Goal: Task Accomplishment & Management: Use online tool/utility

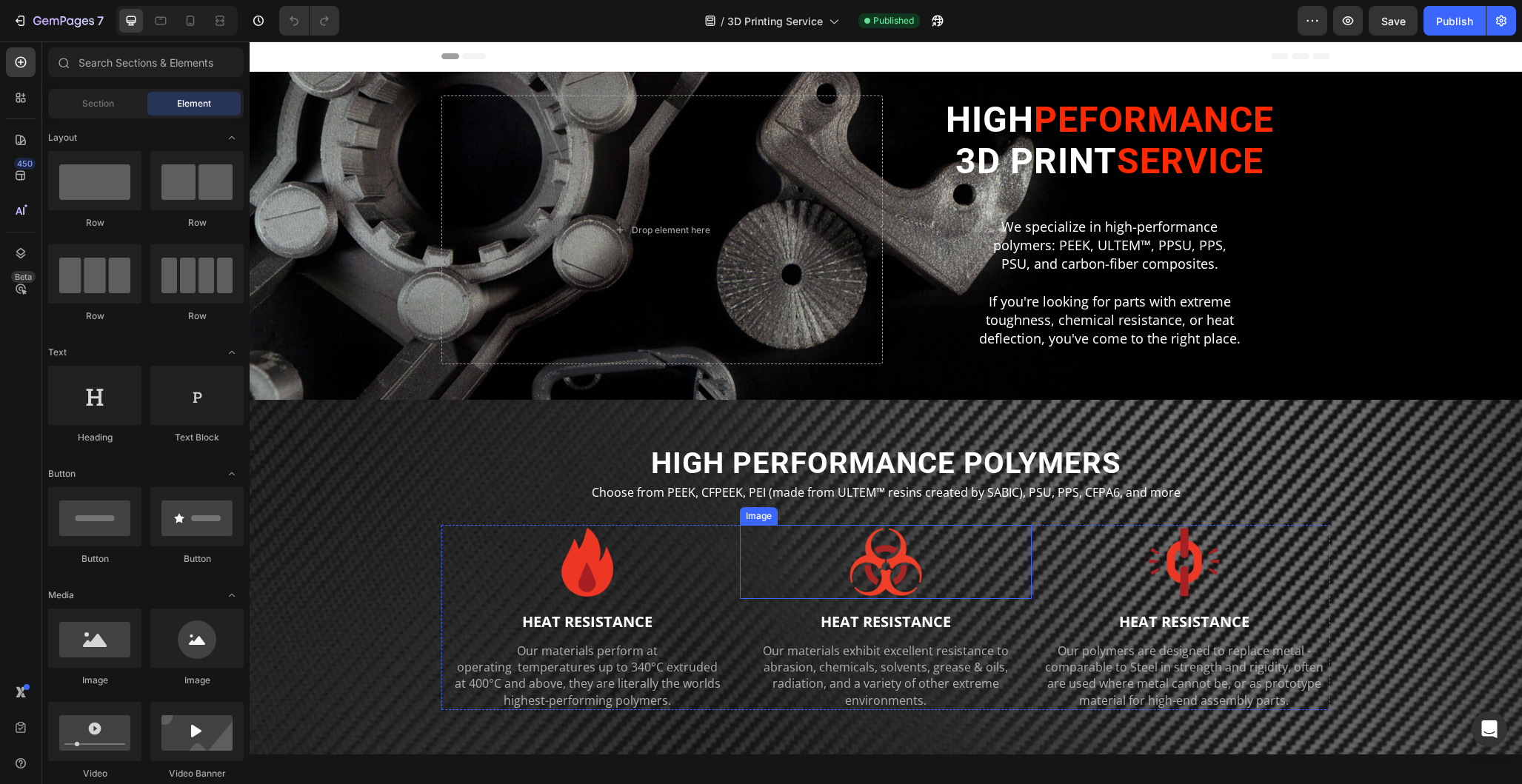
click at [828, 578] on div at bounding box center [886, 562] width 293 height 74
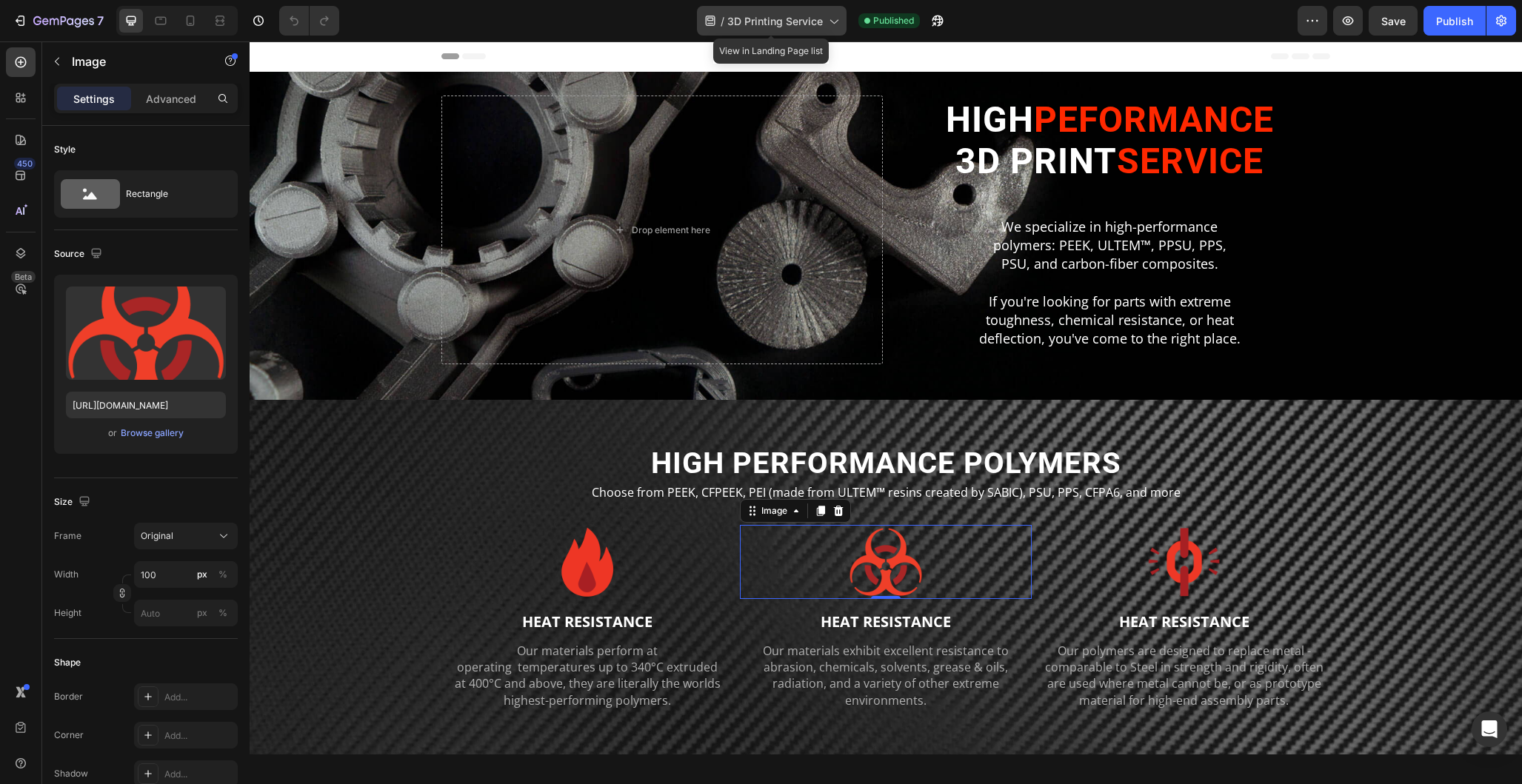
click at [830, 23] on icon at bounding box center [834, 21] width 15 height 15
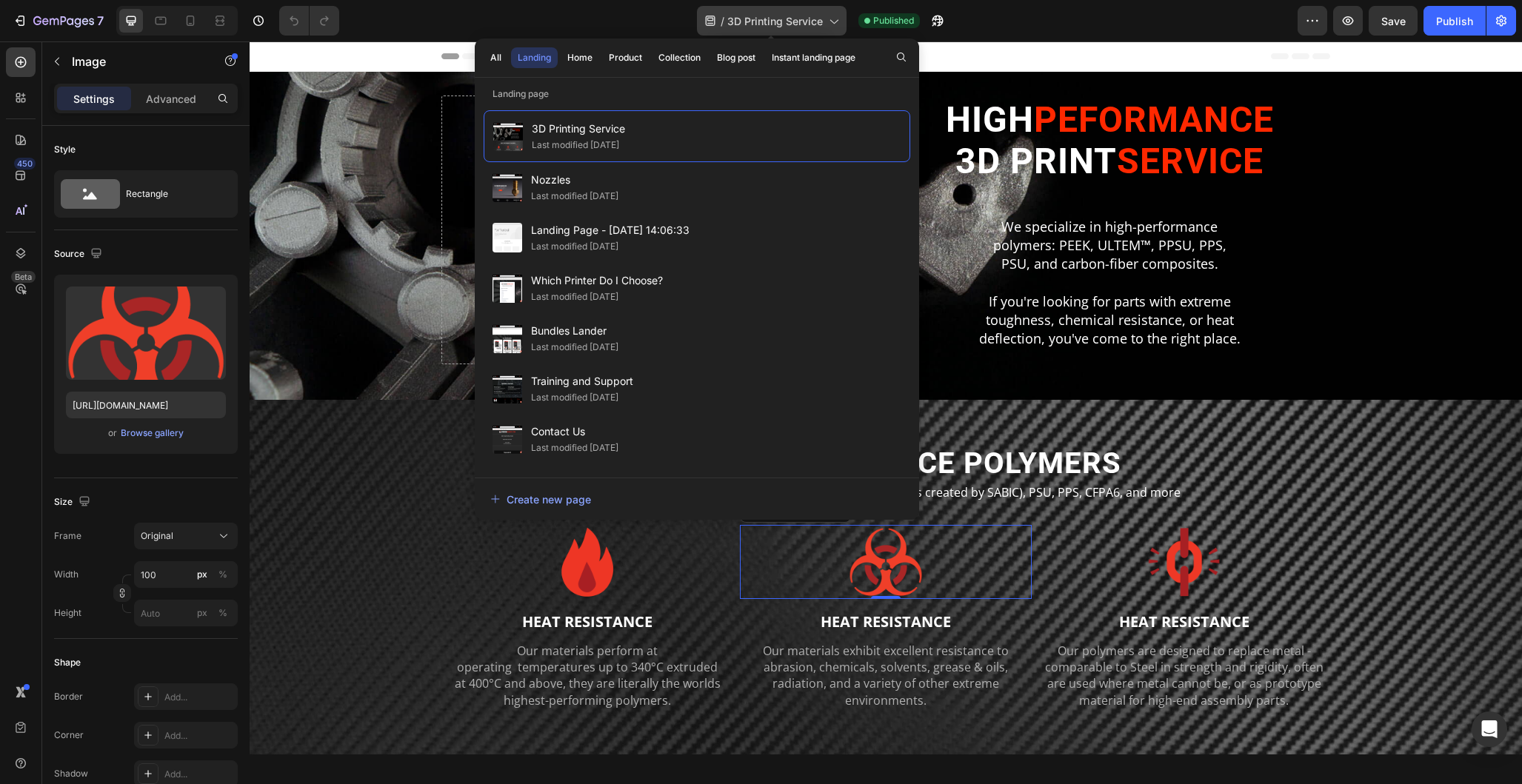
click at [830, 23] on icon at bounding box center [834, 21] width 15 height 15
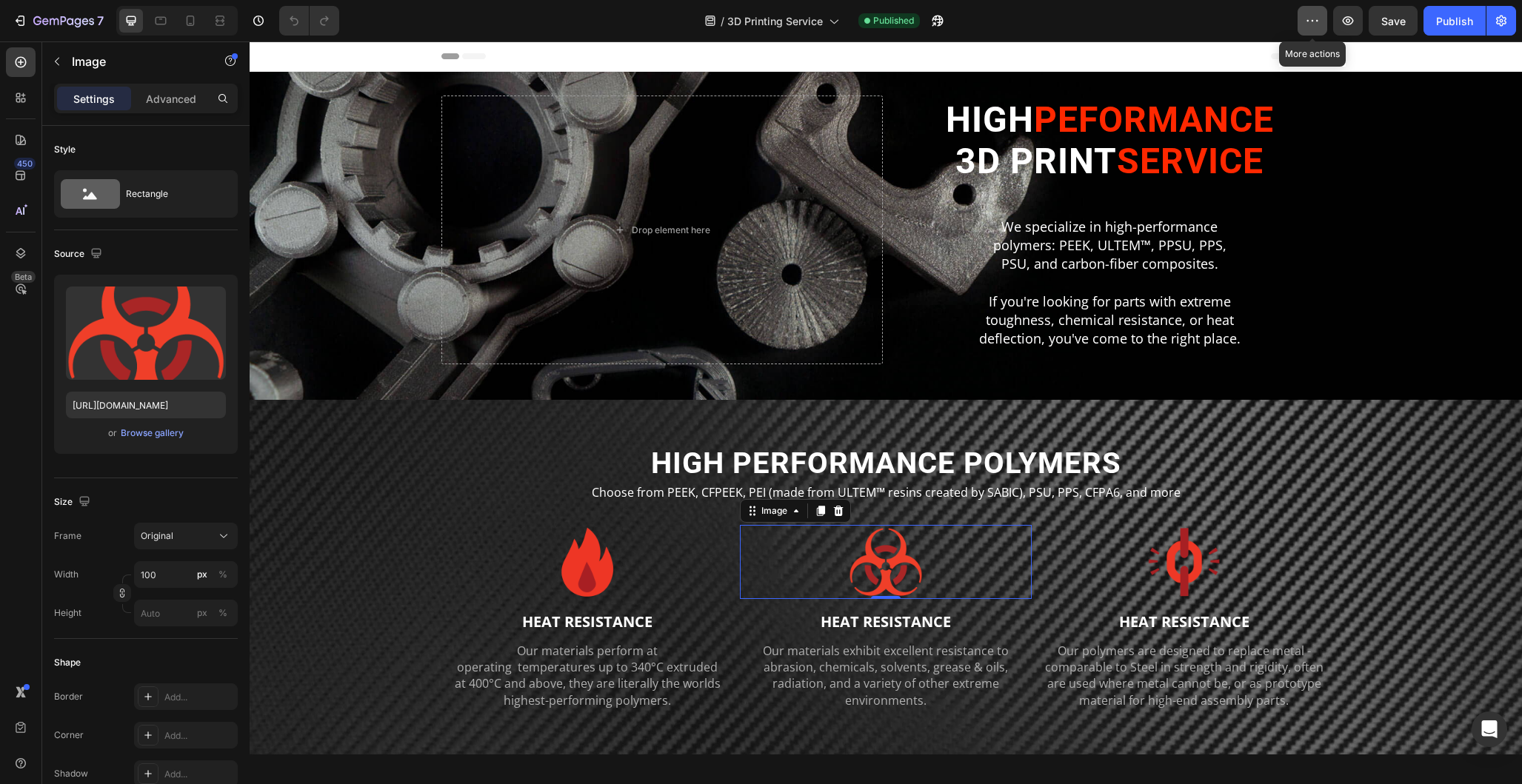
click at [1313, 20] on icon "button" at bounding box center [1312, 21] width 15 height 15
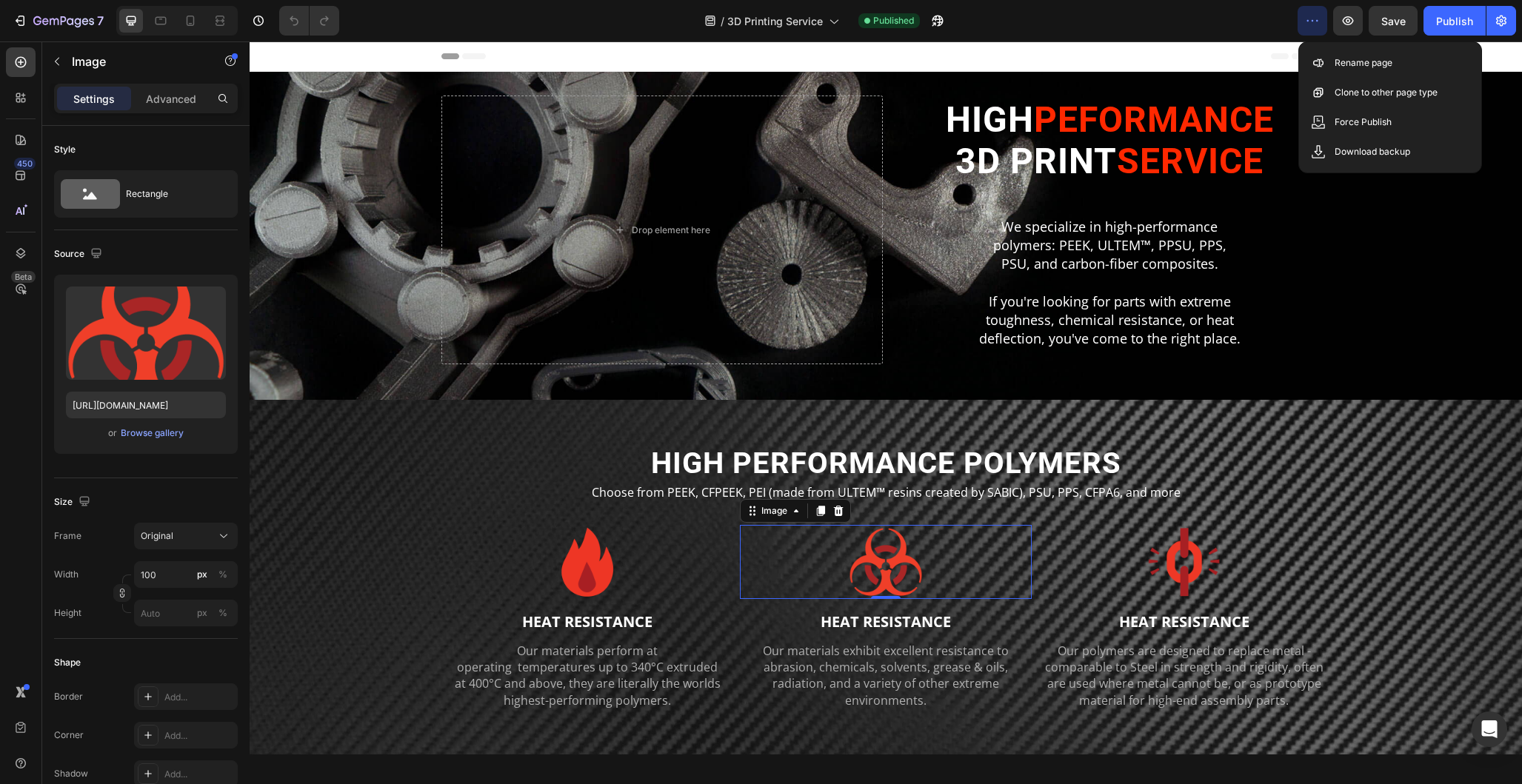
click at [1027, 27] on div "/ 3D Printing Service Published" at bounding box center [824, 21] width 947 height 30
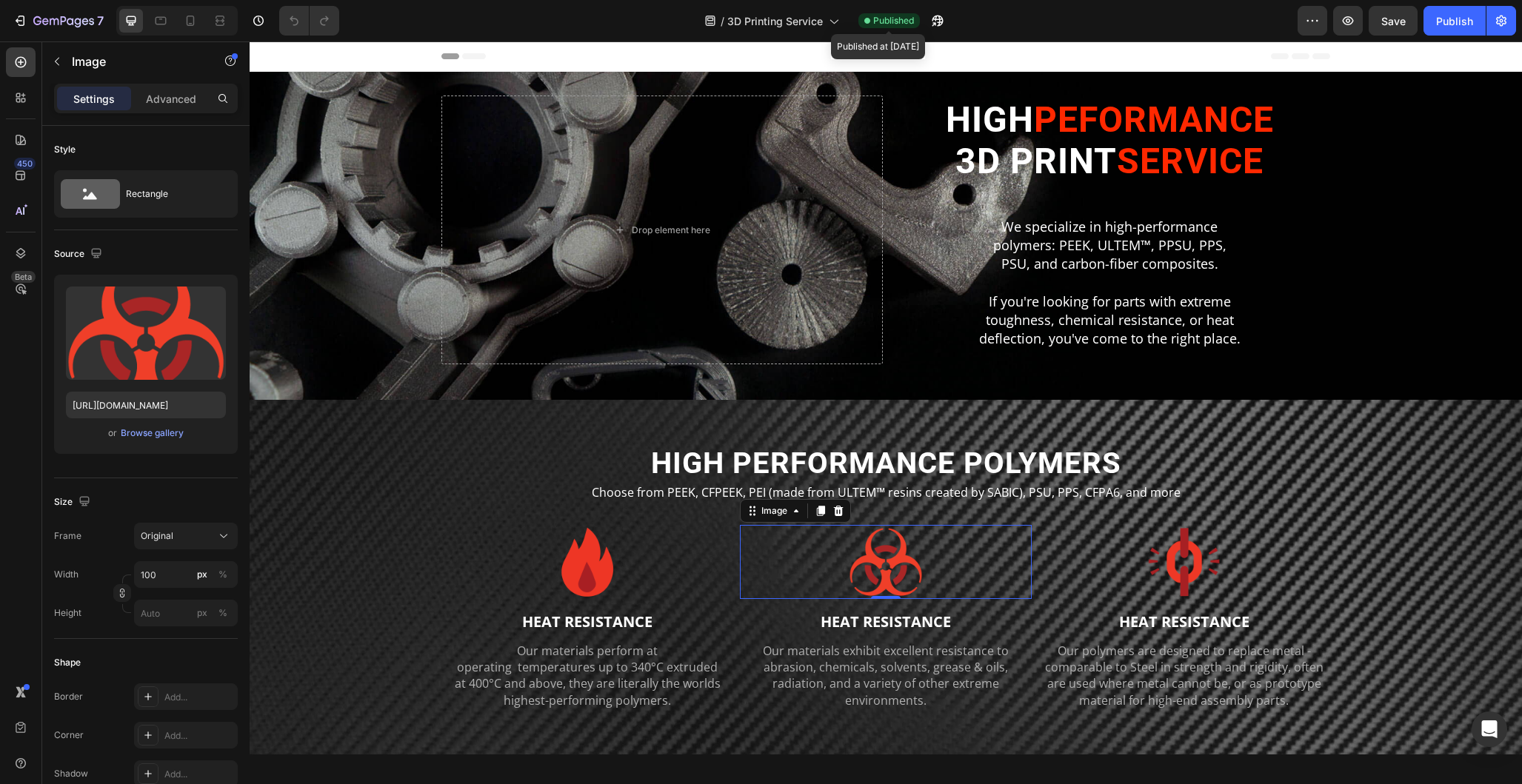
click at [907, 21] on span "Published" at bounding box center [893, 21] width 40 height 13
click at [935, 22] on icon "button" at bounding box center [933, 24] width 4 height 4
click at [1506, 20] on icon "button" at bounding box center [1501, 21] width 15 height 15
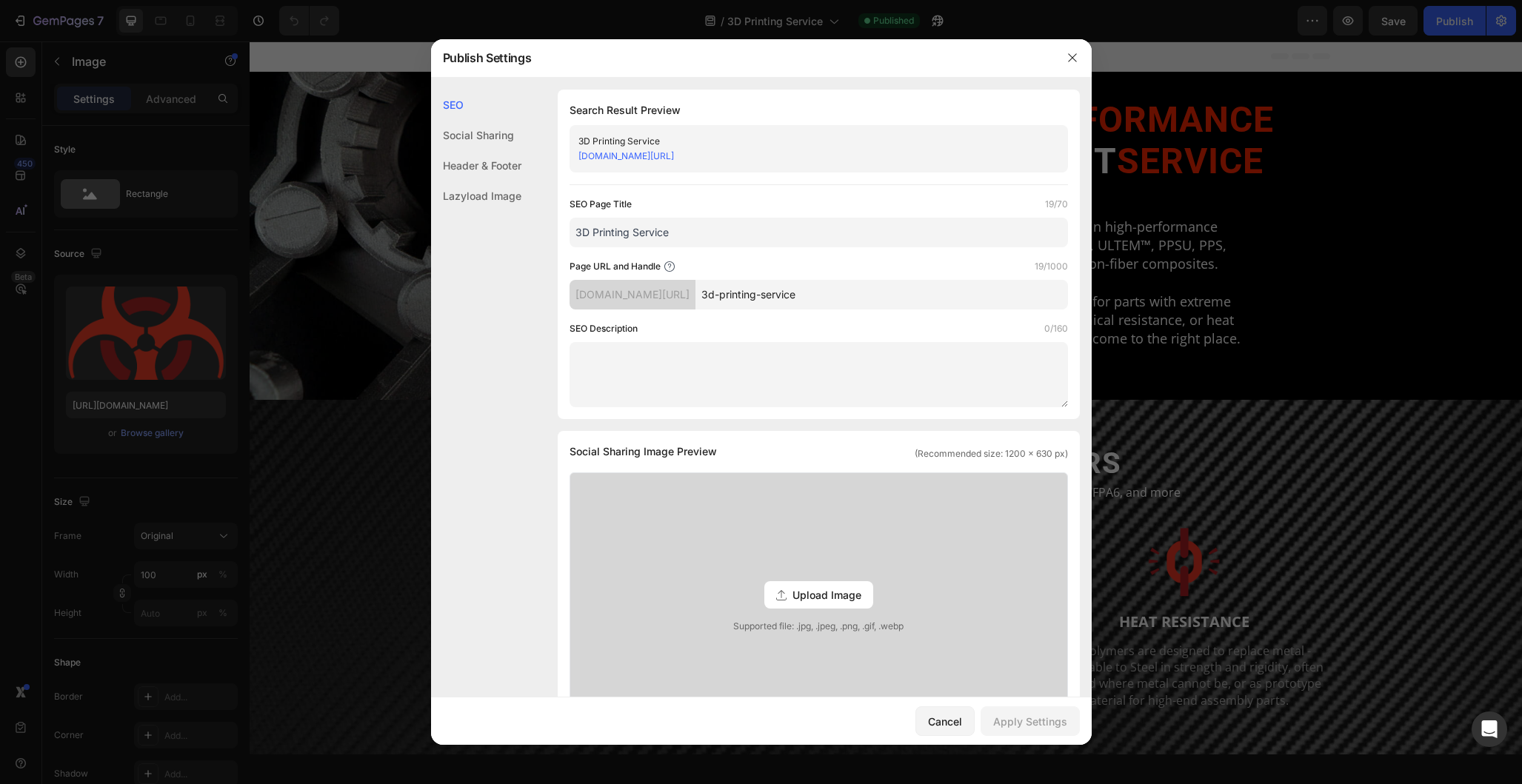
click at [831, 284] on input "3d-printing-service" at bounding box center [881, 295] width 373 height 30
paste input "print"
type input "printservice"
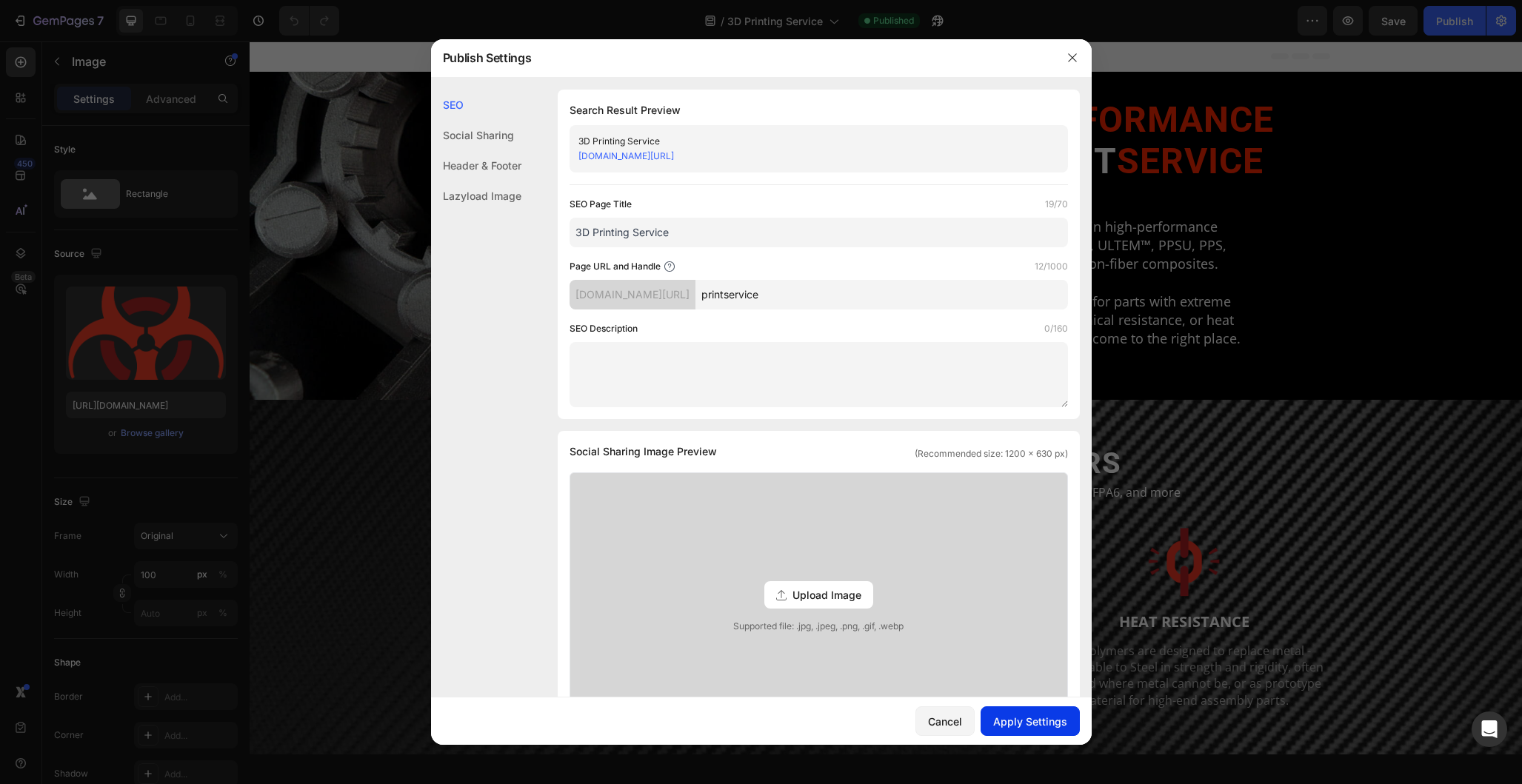
click at [1024, 722] on div "Apply Settings" at bounding box center [1030, 721] width 74 height 16
click at [498, 181] on div "Header & Footer" at bounding box center [476, 196] width 91 height 31
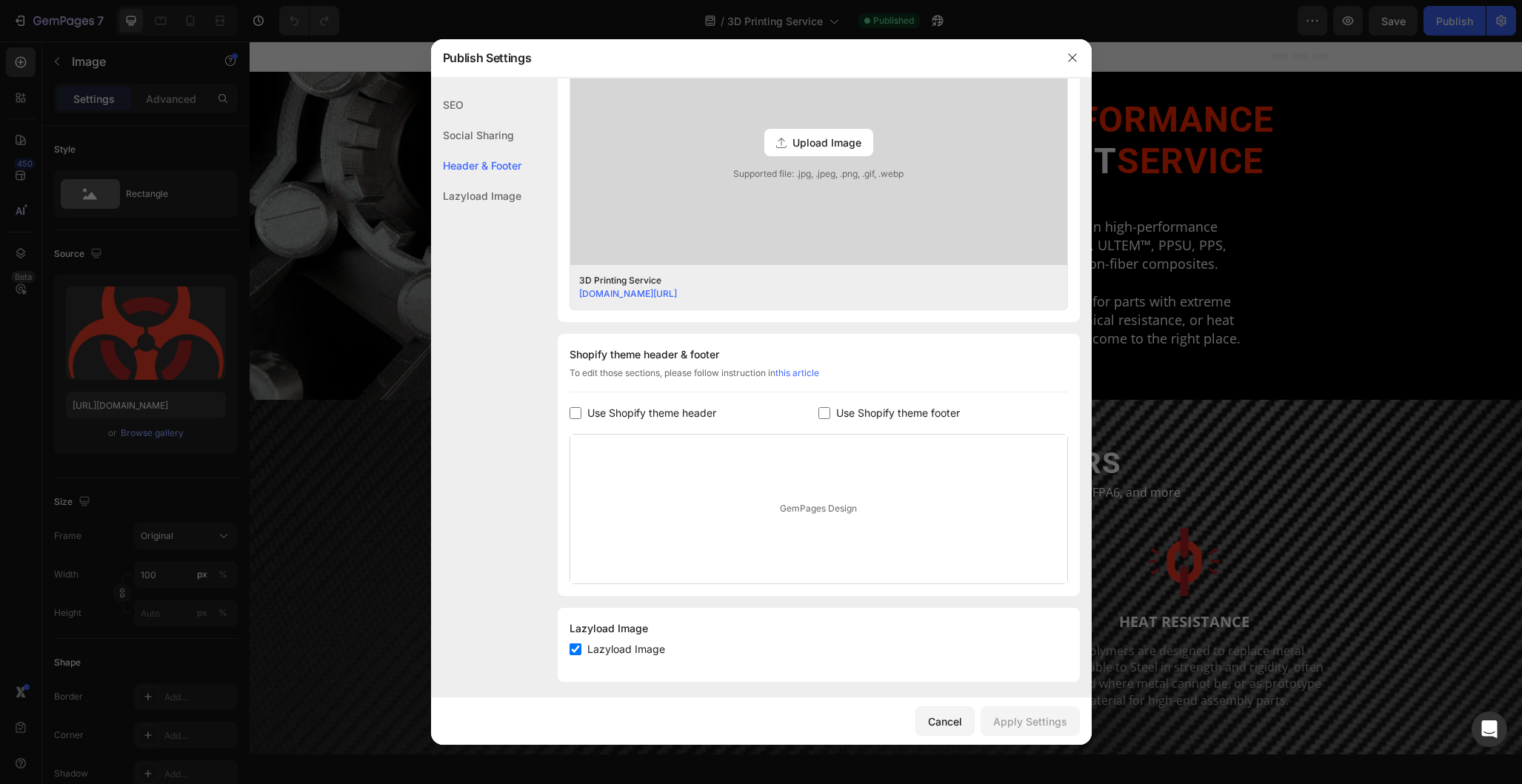
scroll to position [461, 0]
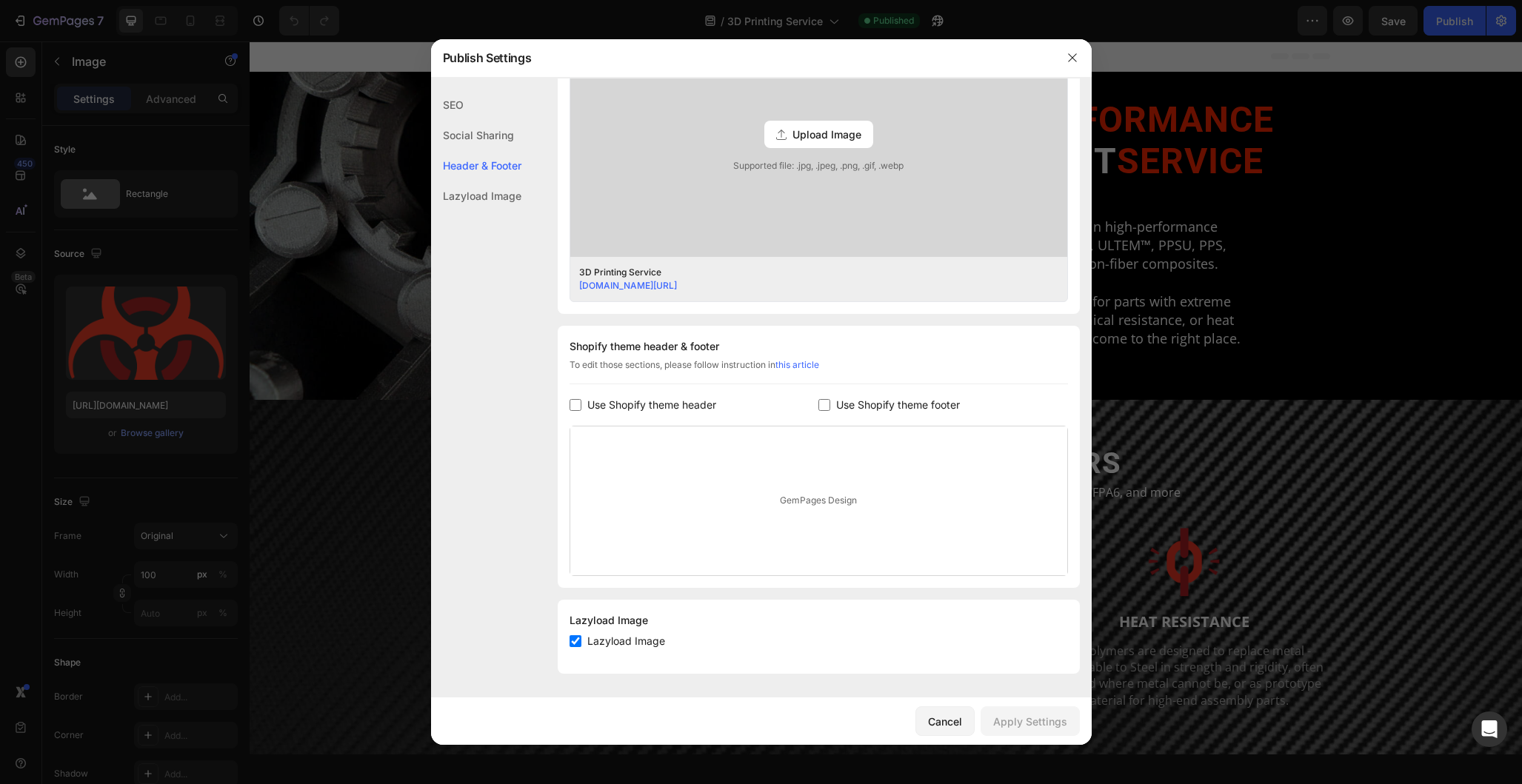
click at [640, 405] on span "Use Shopify theme header" at bounding box center [652, 405] width 129 height 18
checkbox input "true"
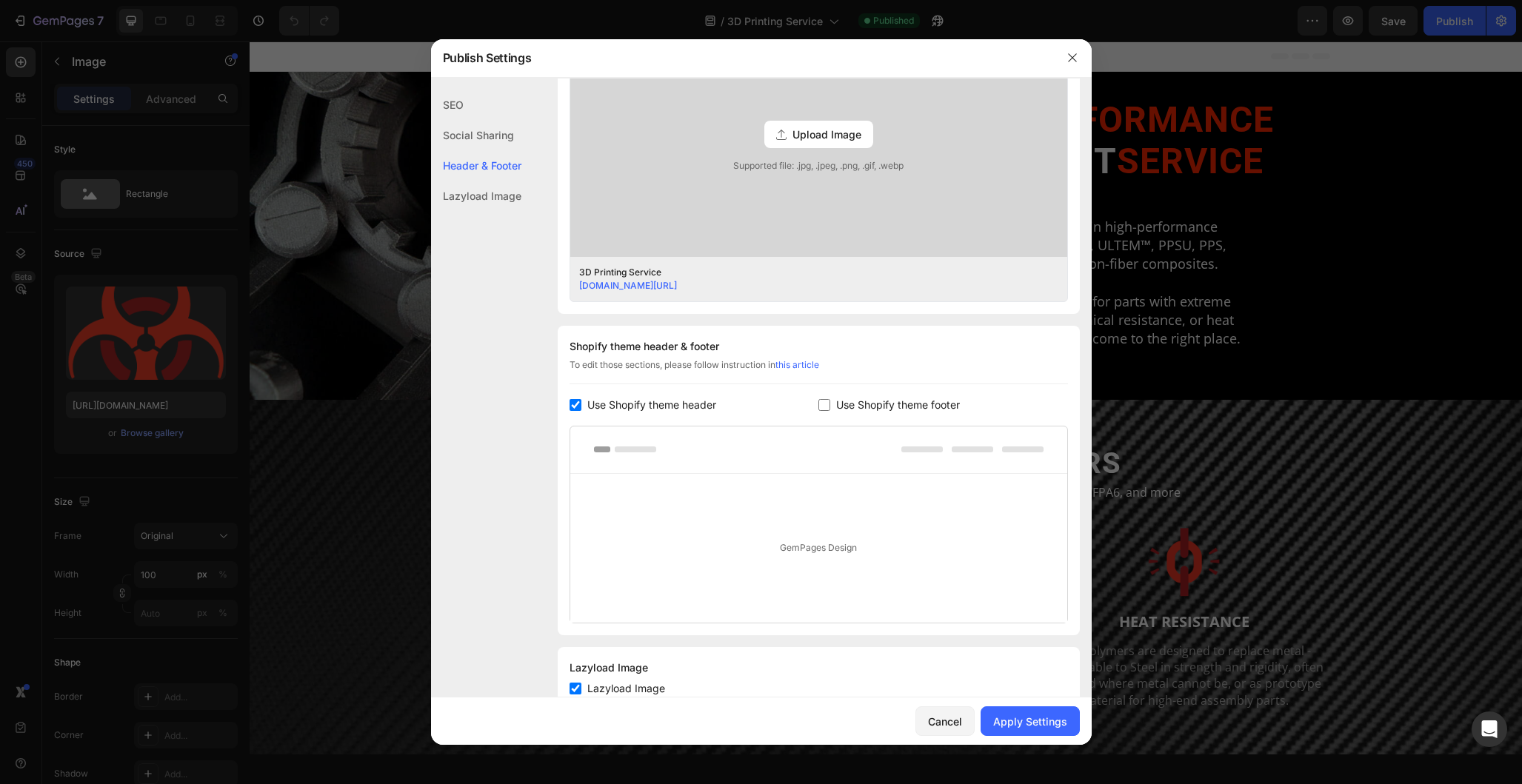
click at [864, 409] on span "Use Shopify theme footer" at bounding box center [897, 405] width 123 height 18
checkbox input "true"
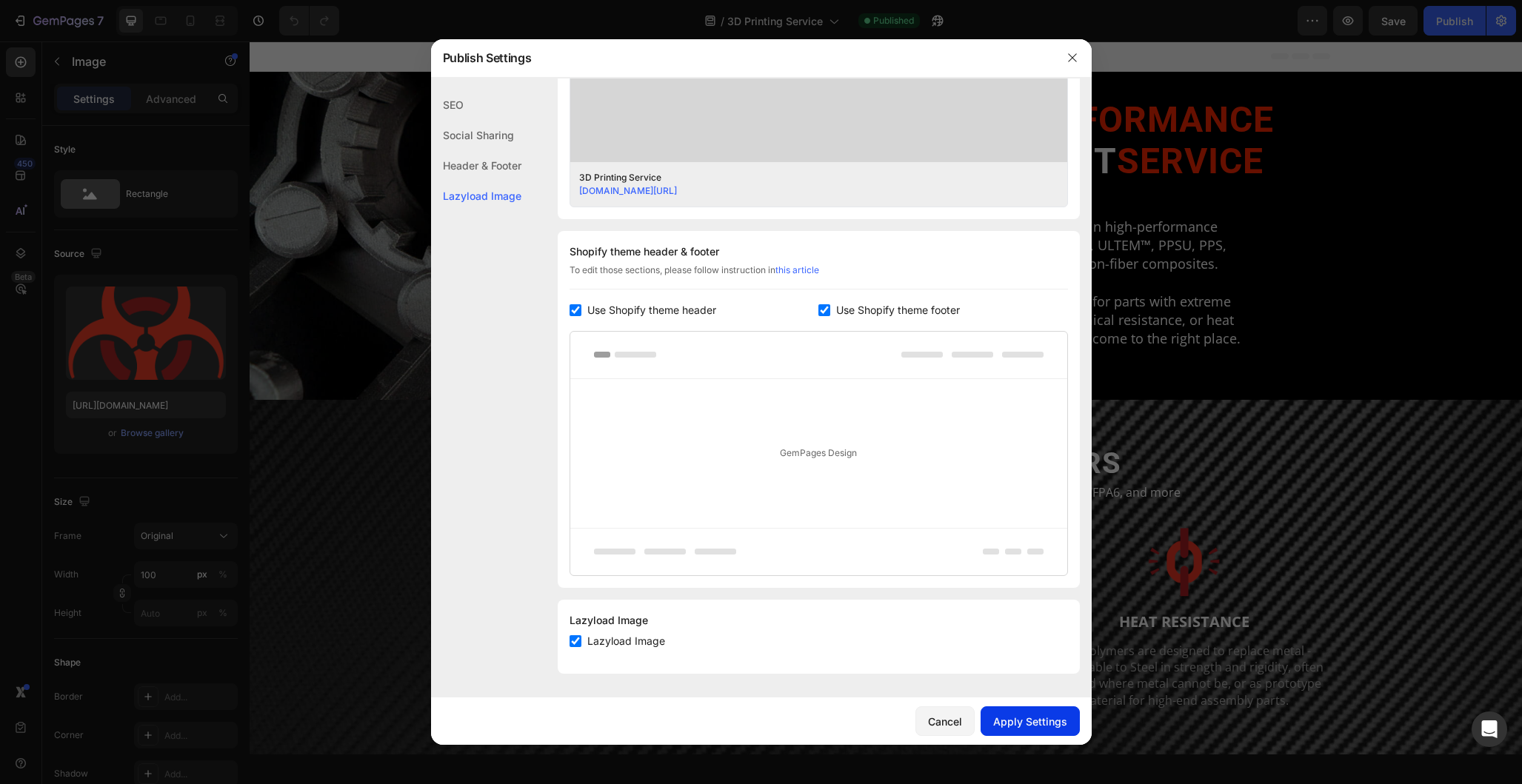
click at [1027, 729] on button "Apply Settings" at bounding box center [1030, 721] width 100 height 30
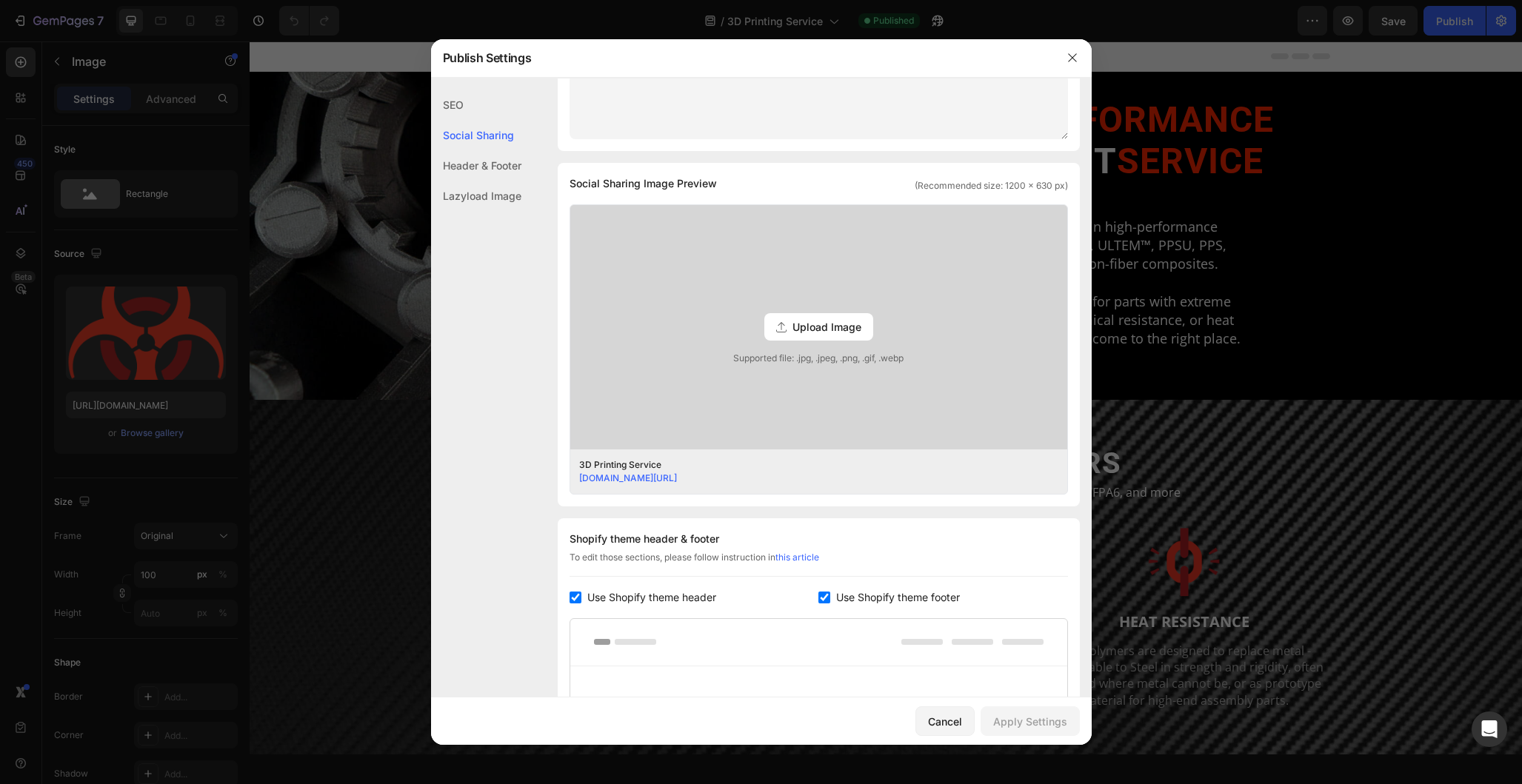
scroll to position [129, 0]
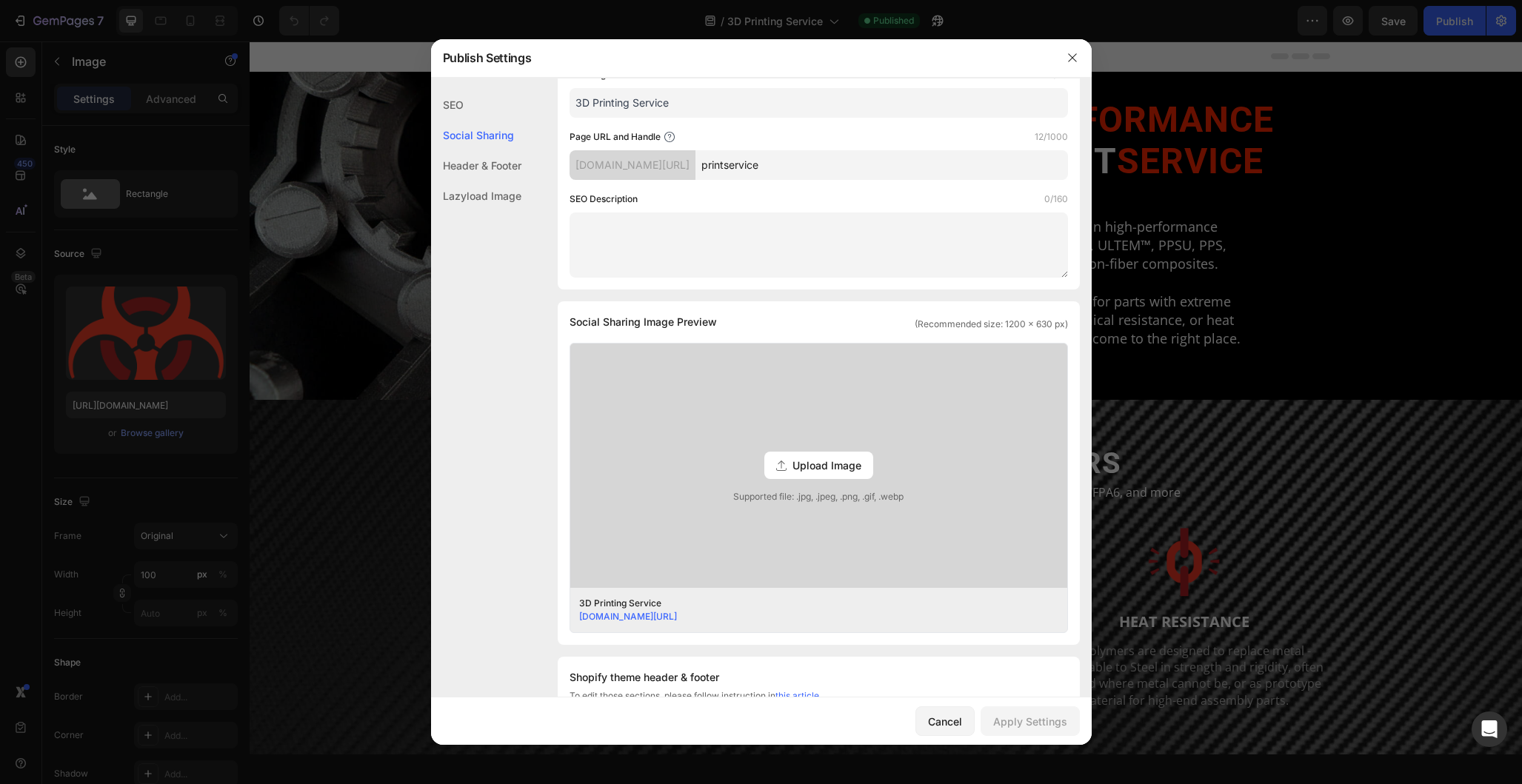
click at [480, 181] on div "Header & Footer" at bounding box center [476, 196] width 91 height 31
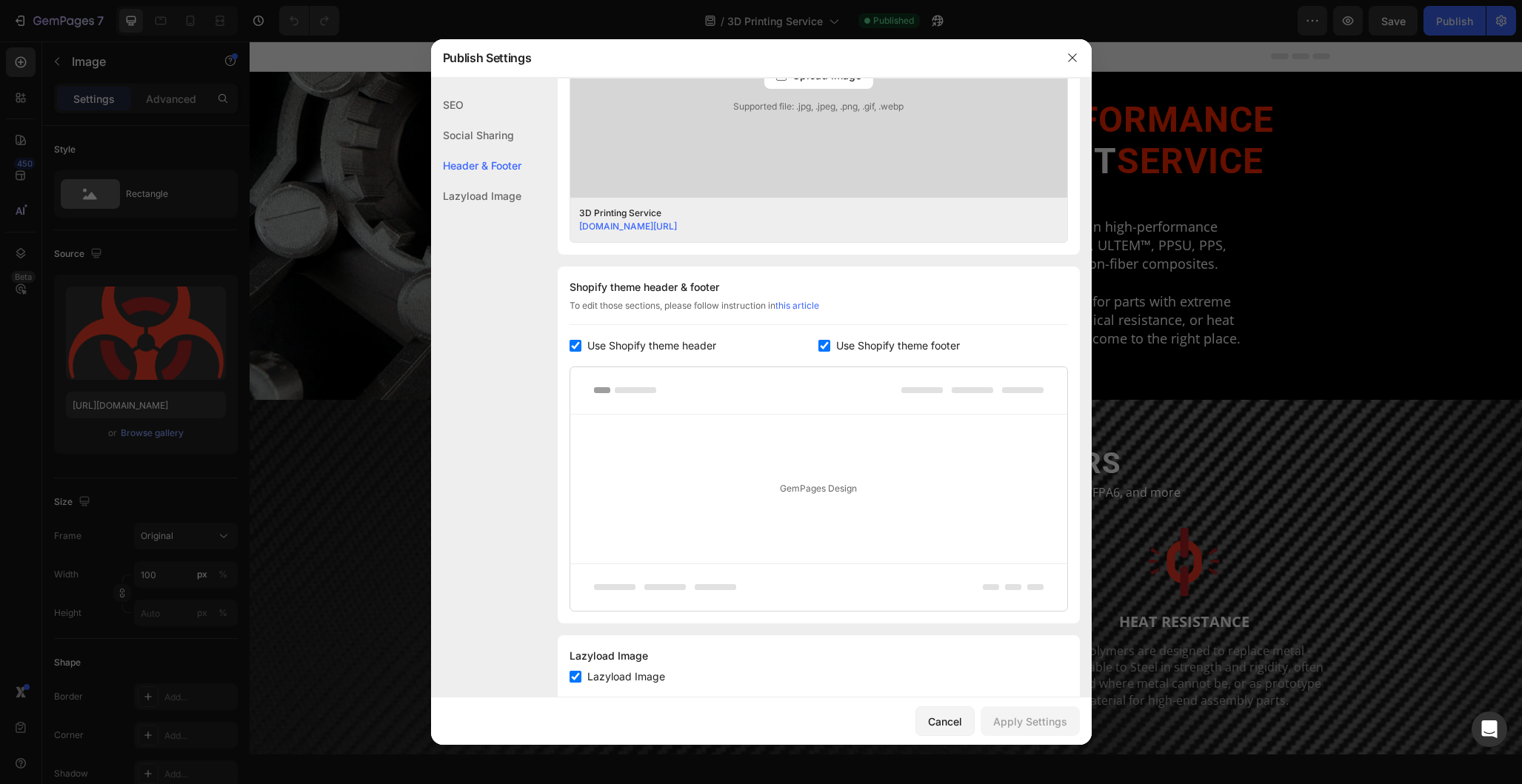
scroll to position [555, 0]
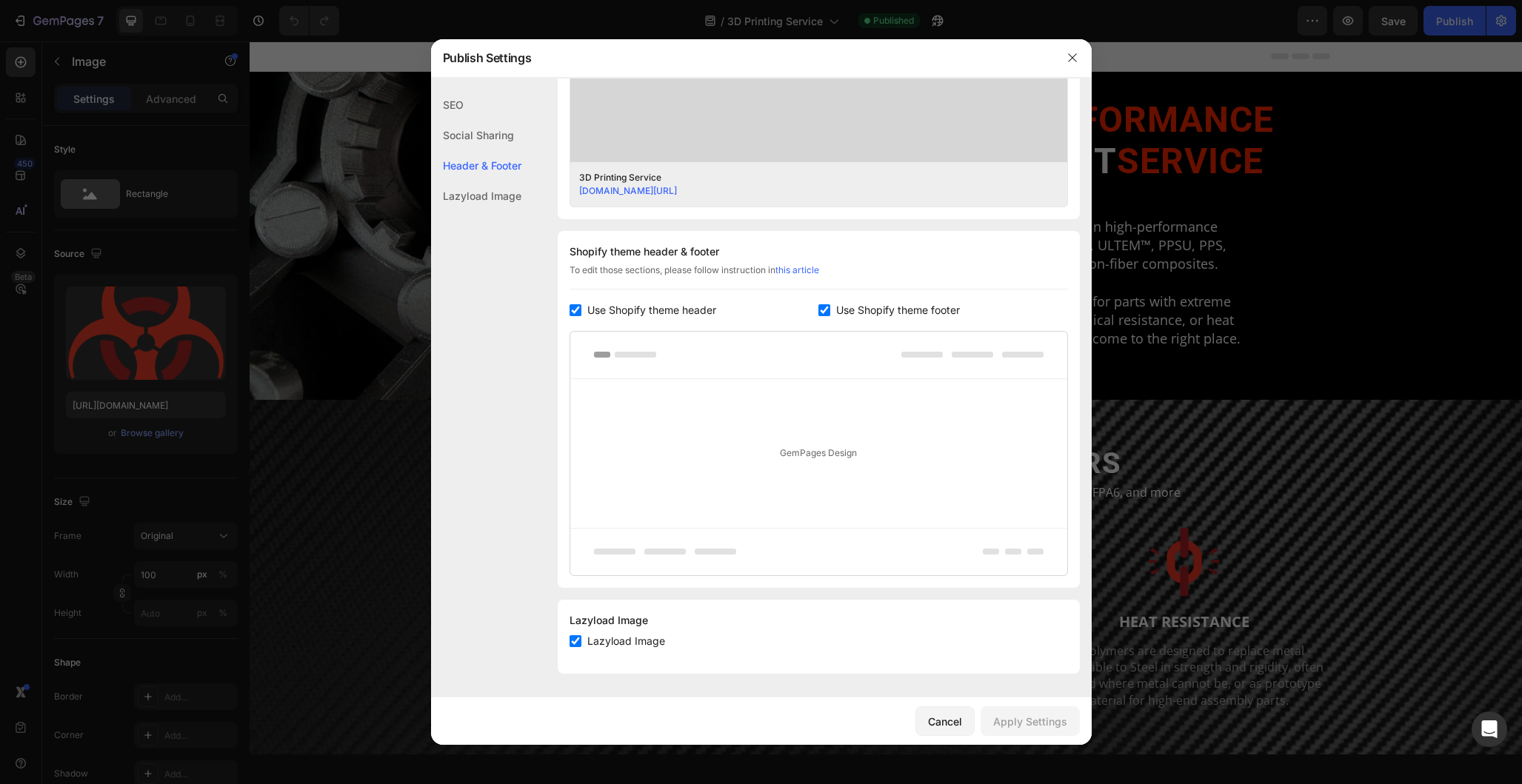
click at [487, 202] on div "Lazyload Image" at bounding box center [476, 196] width 91 height 31
click at [490, 181] on div "Header & Footer" at bounding box center [476, 196] width 91 height 31
click at [473, 120] on div "SEO" at bounding box center [476, 135] width 91 height 31
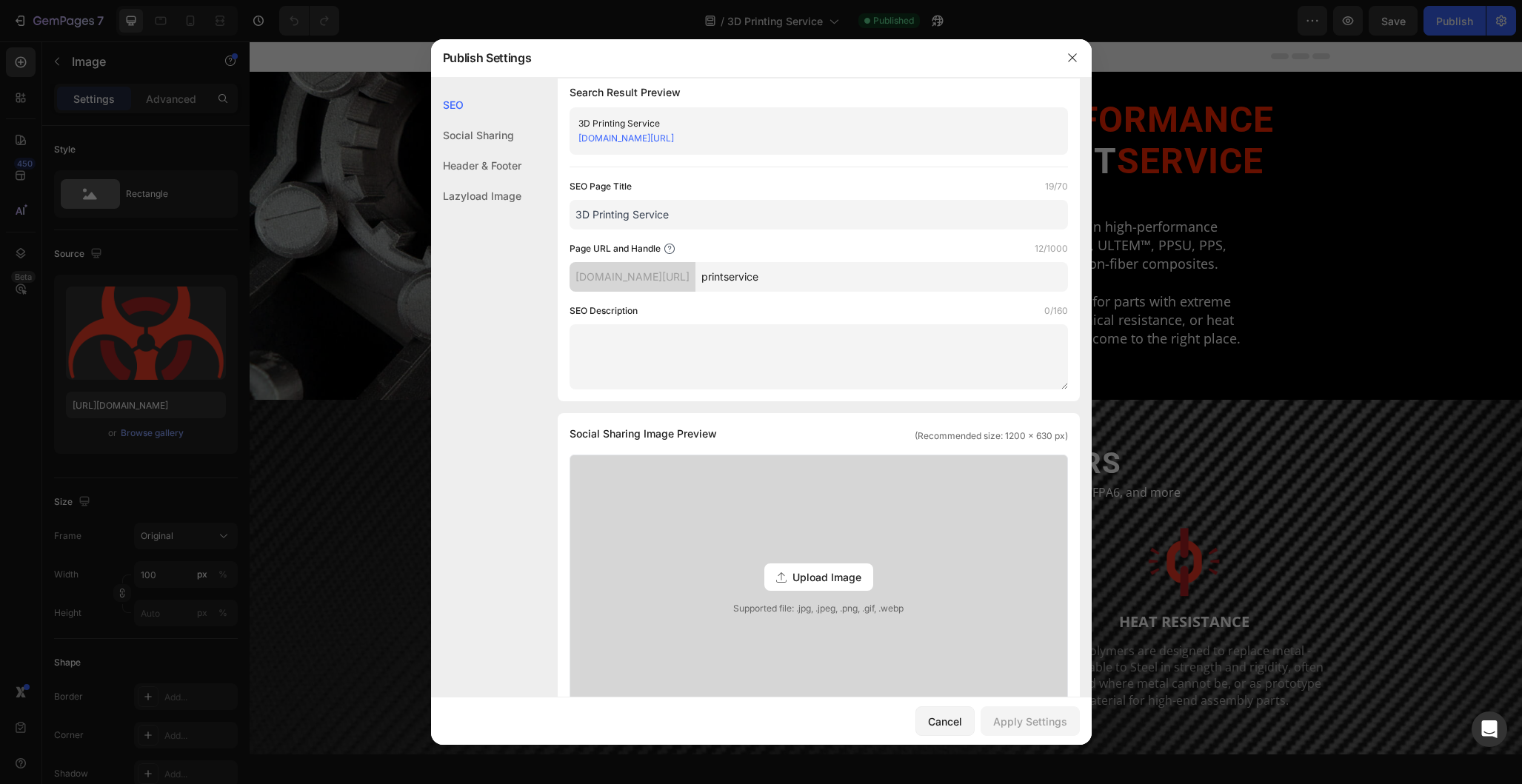
scroll to position [0, 0]
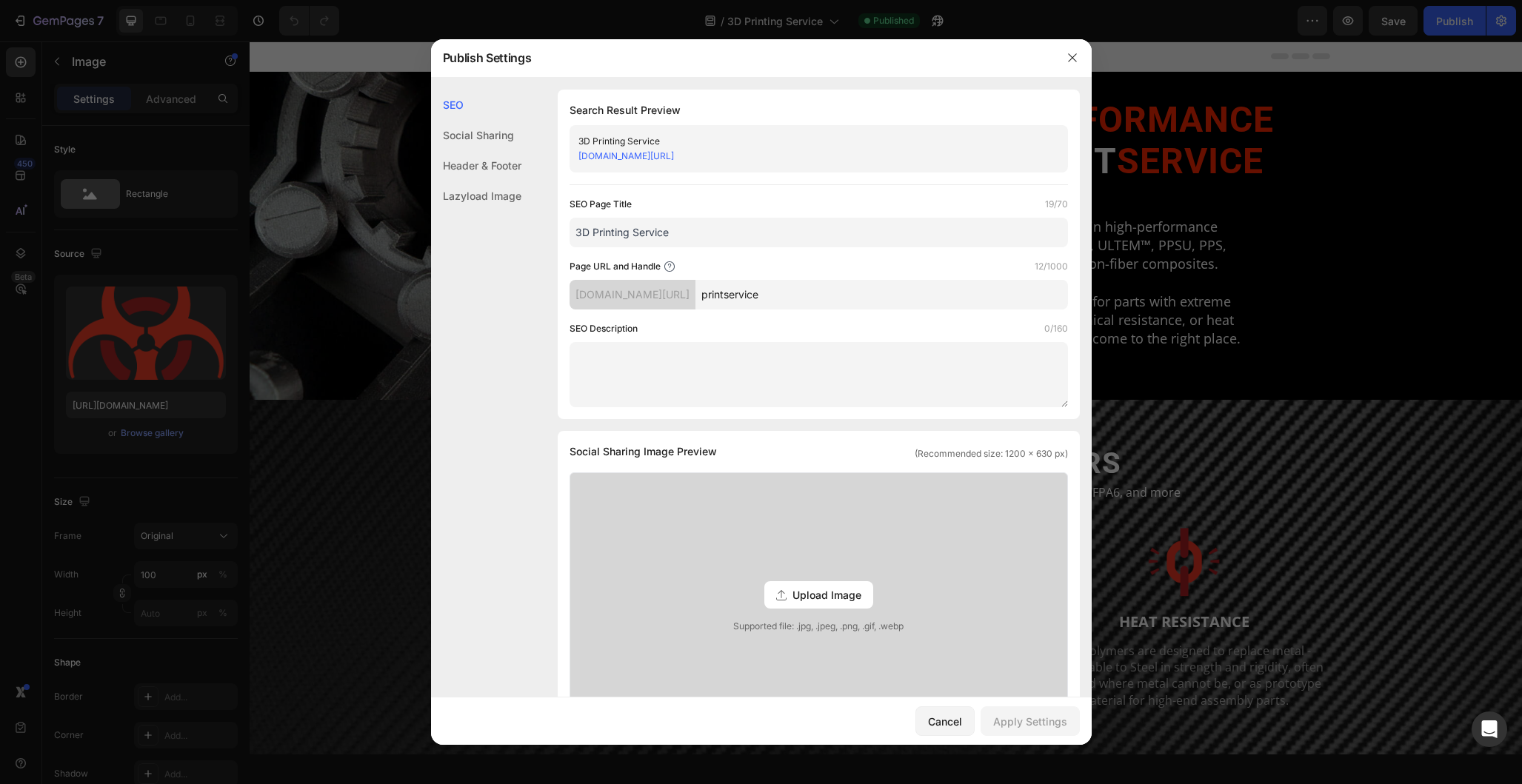
click at [748, 353] on textarea at bounding box center [819, 374] width 498 height 65
paste textarea "HIGH&nbsp;PEFORMANCE3D PRINT&nbsp;SERVICEWe specialize in high-performance poly…"
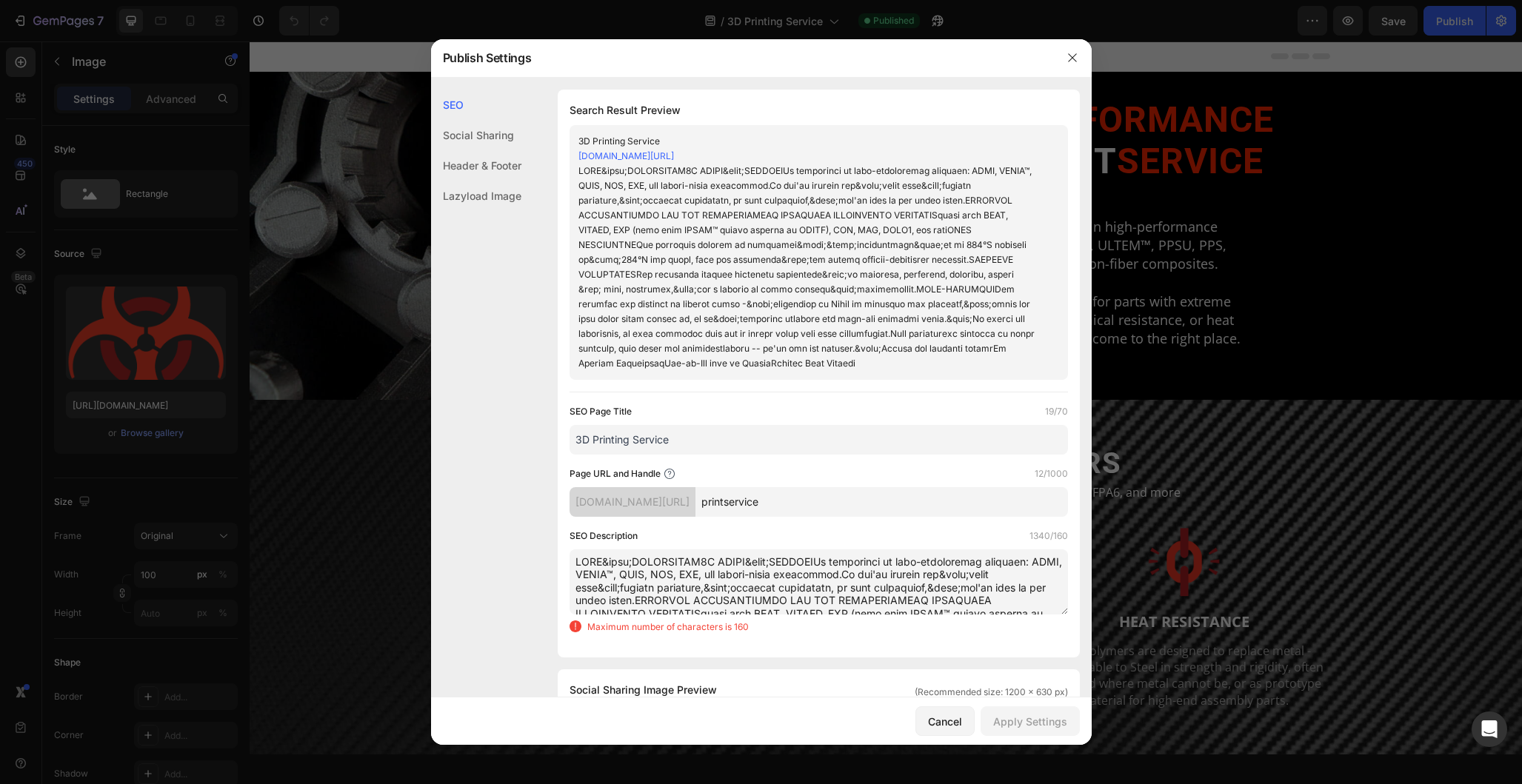
scroll to position [147, 0]
type textarea "HIGH&nbsp;PEFORMANCE3D PRINT&nbsp;SERVICEWe specialize in high-performance poly…"
type input "3d-printing-service"
click at [666, 153] on link "vision-miner.myshopify.com/pages/printservice" at bounding box center [626, 156] width 96 height 11
click at [772, 295] on div at bounding box center [807, 267] width 456 height 207
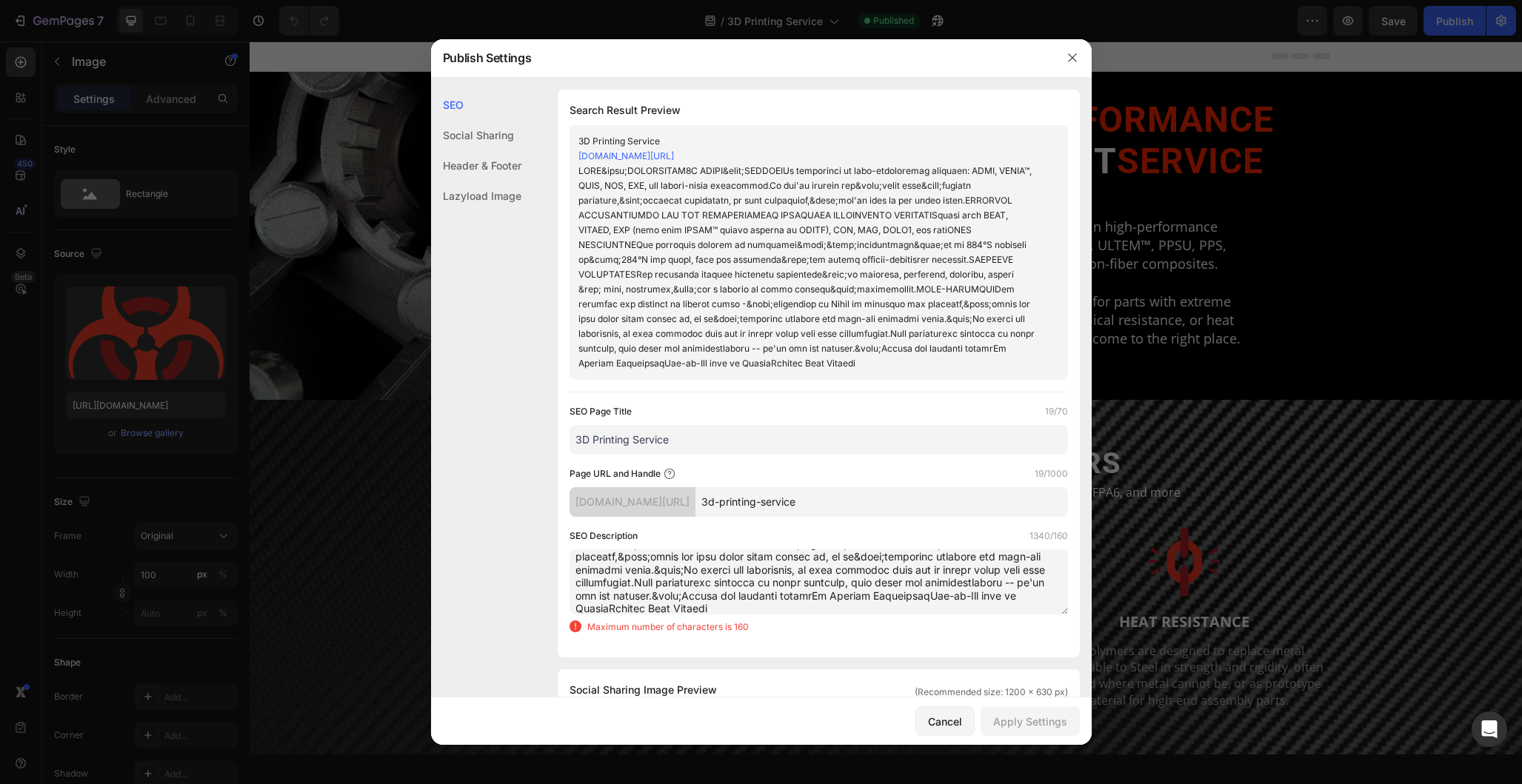
click at [721, 563] on textarea at bounding box center [819, 581] width 498 height 65
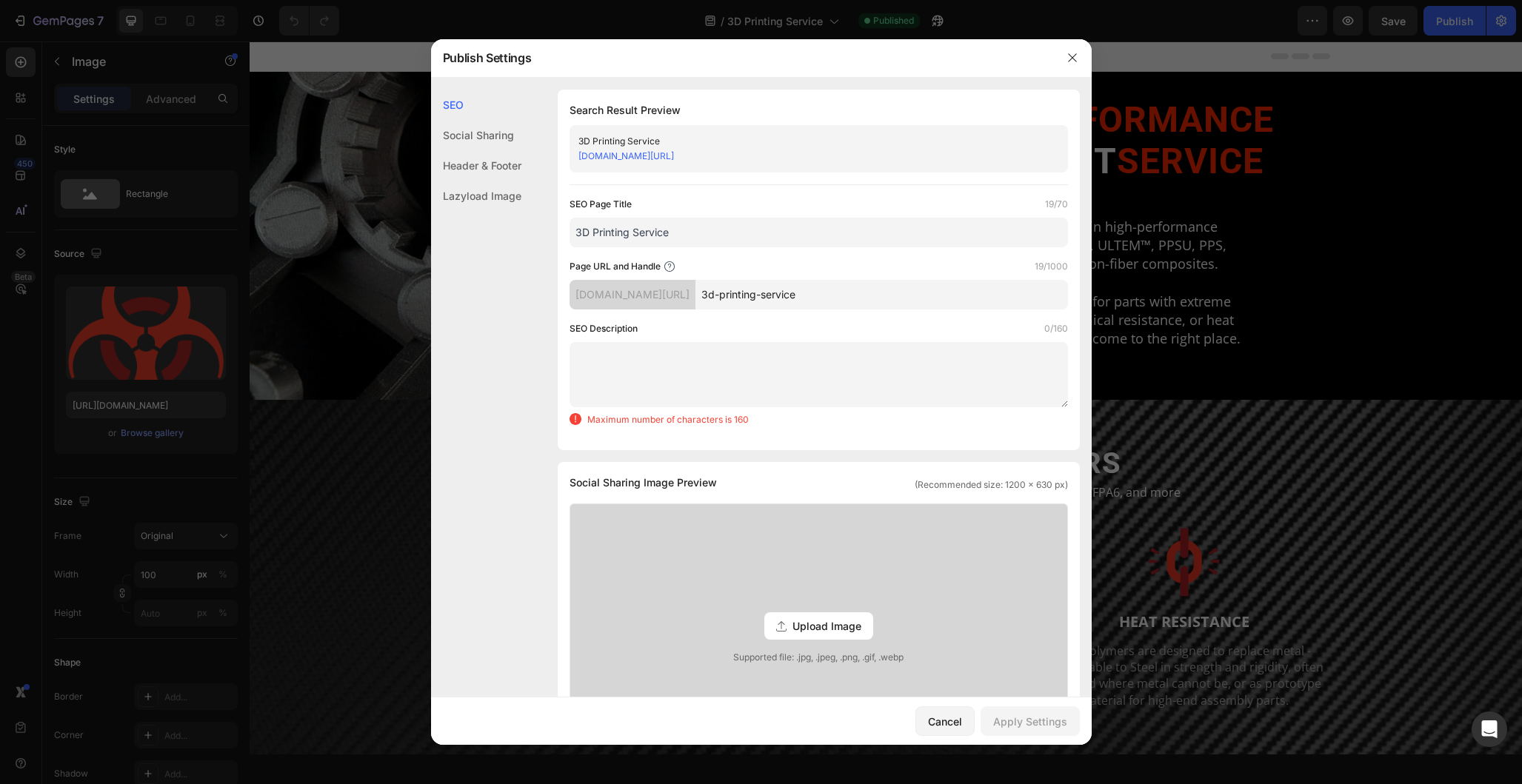
scroll to position [0, 0]
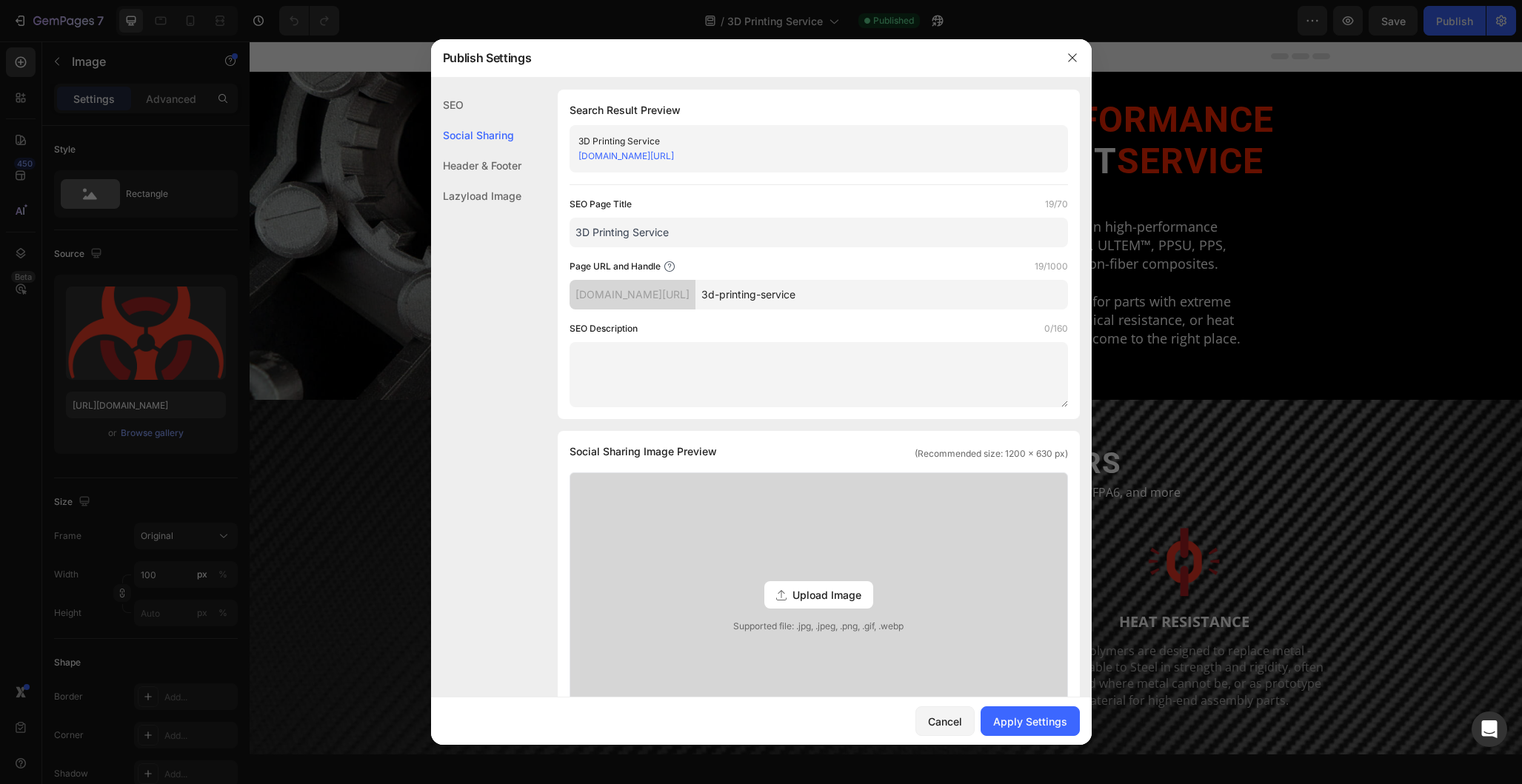
paste textarea "Get production-quality parts made from the world’s strongest polymers with Visi…"
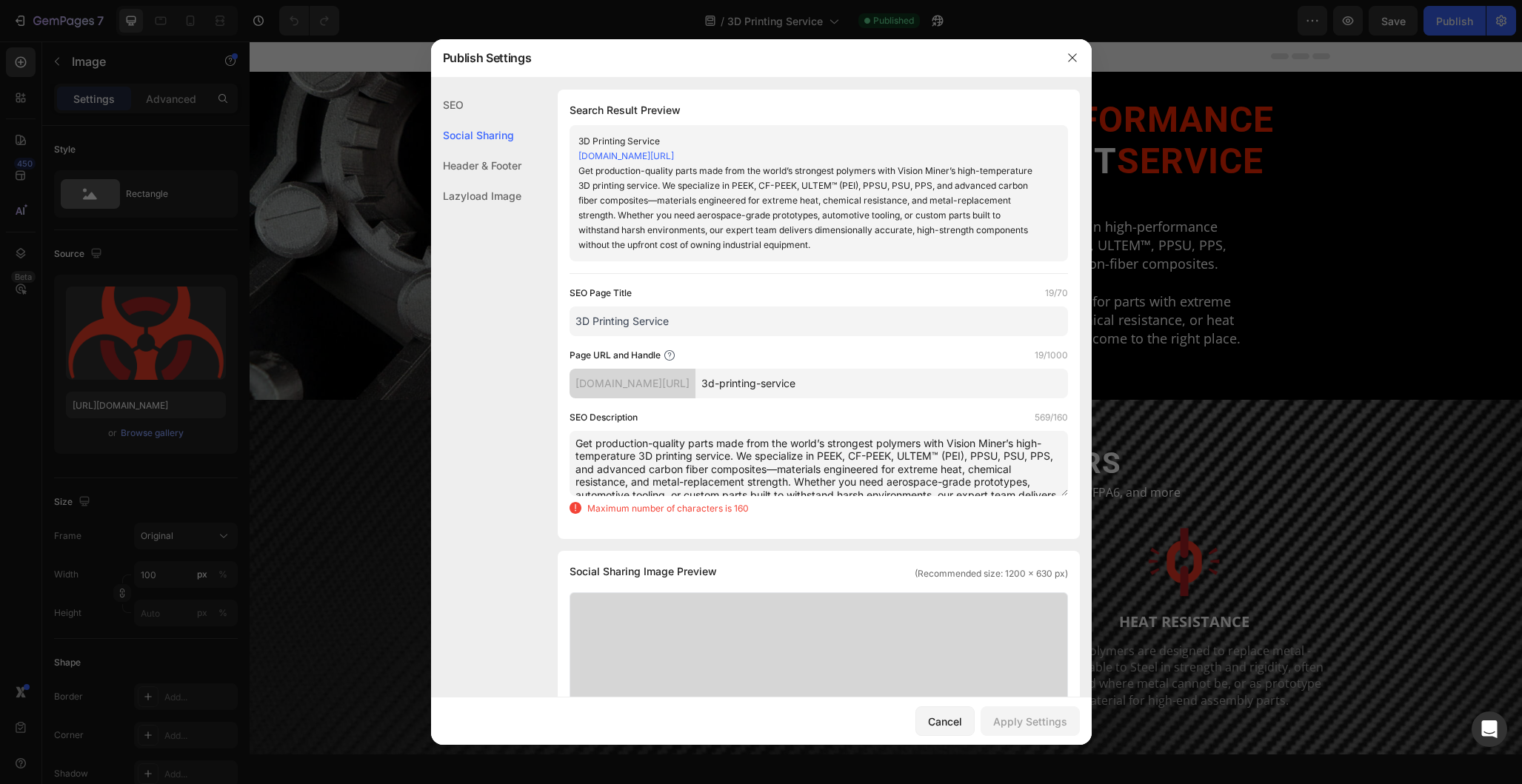
scroll to position [31, 0]
type textarea "Get production-quality parts made from the world’s strongest polymers with Visi…"
click at [658, 306] on div "SEO Page Title 19/70 3D Printing Service" at bounding box center [819, 310] width 498 height 50
click at [692, 325] on input "3D Printing Service" at bounding box center [819, 322] width 498 height 30
drag, startPoint x: 709, startPoint y: 325, endPoint x: 529, endPoint y: 316, distance: 180.2
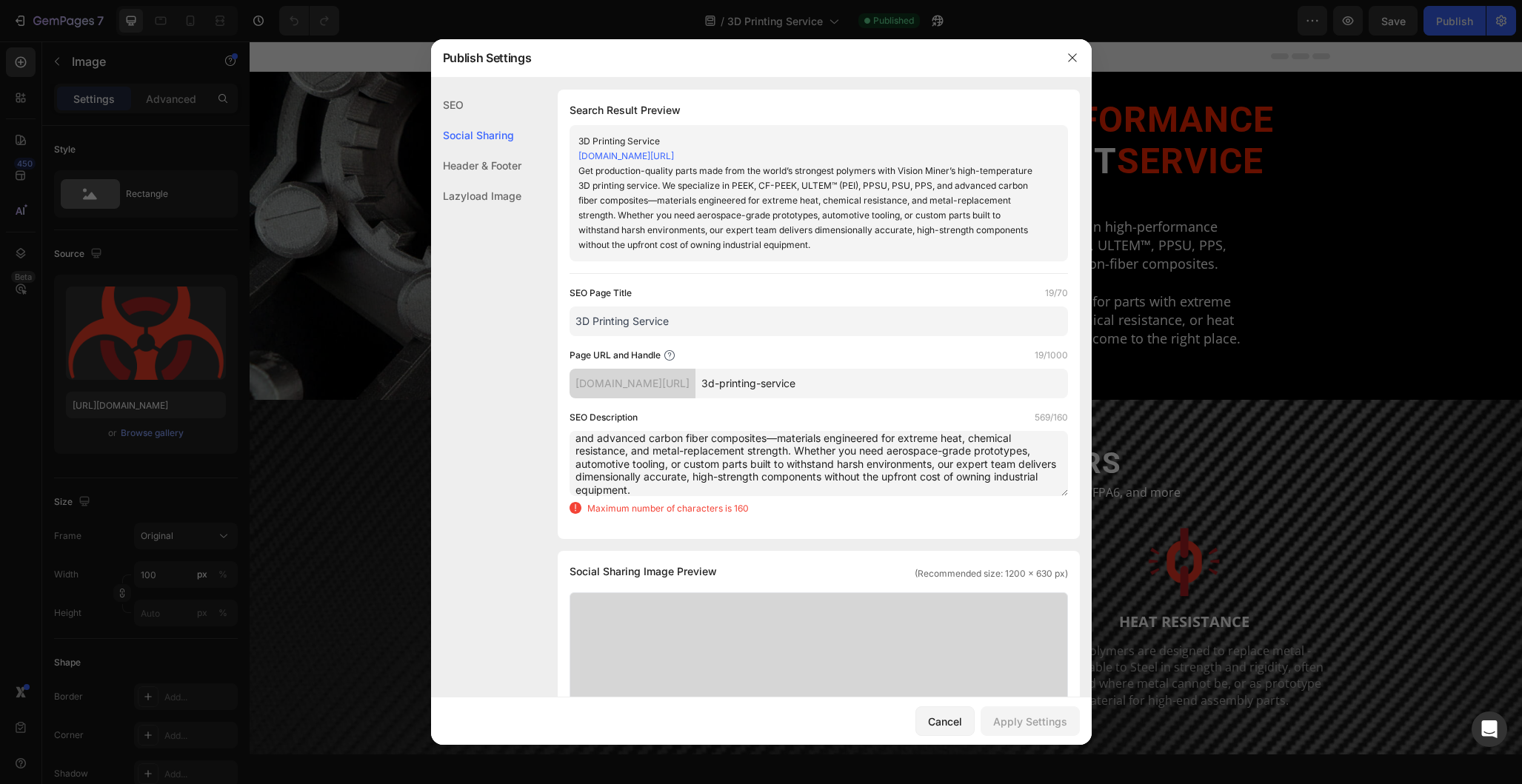
click at [525, 316] on div "SEO Search Result Preview 3D Printing Service vision-miner.myshopify.com/pages/…" at bounding box center [761, 765] width 661 height 1351
paste input "High-Performance 3D Printing Service in PEEK, ULTEM™, PPSU & Carbon Fiber Compo…"
click at [703, 319] on input "3D Printing Service" at bounding box center [819, 322] width 498 height 30
paste input "High-Performance 3D Printing Service in PEEK, ULTEM™, PPSU & Carbon Fiber Compo…"
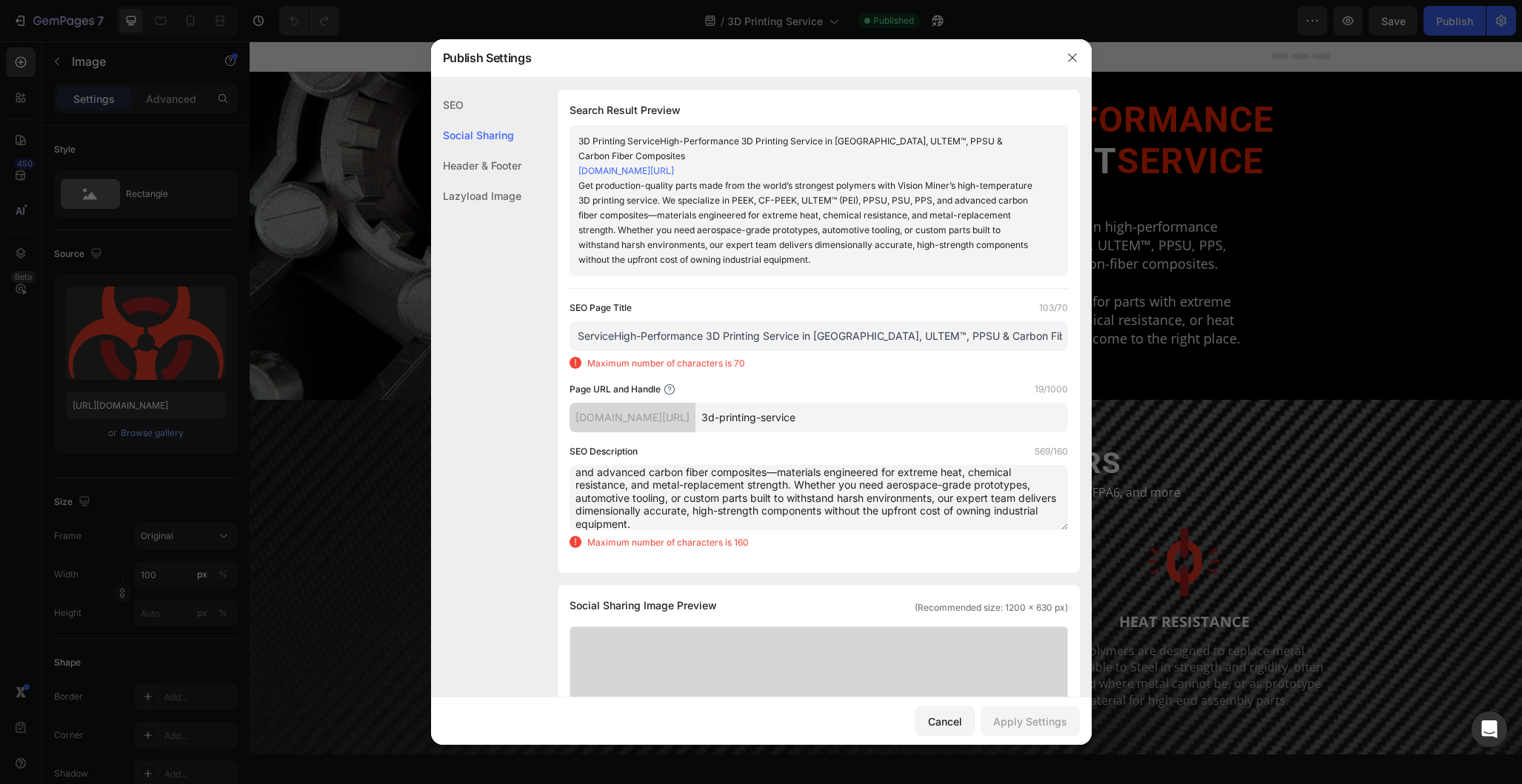
click at [617, 335] on input "3D Printing ServiceHigh-Performance 3D Printing Service in PEEK, ULTEM™, PPSU &…" at bounding box center [819, 337] width 498 height 30
drag, startPoint x: 617, startPoint y: 337, endPoint x: 814, endPoint y: 335, distance: 197.0
click at [814, 335] on input "3D Printing ServiceHigh-Performance 3D Printing Service in PEEK, ULTEM™, PPSU &…" at bounding box center [819, 337] width 498 height 30
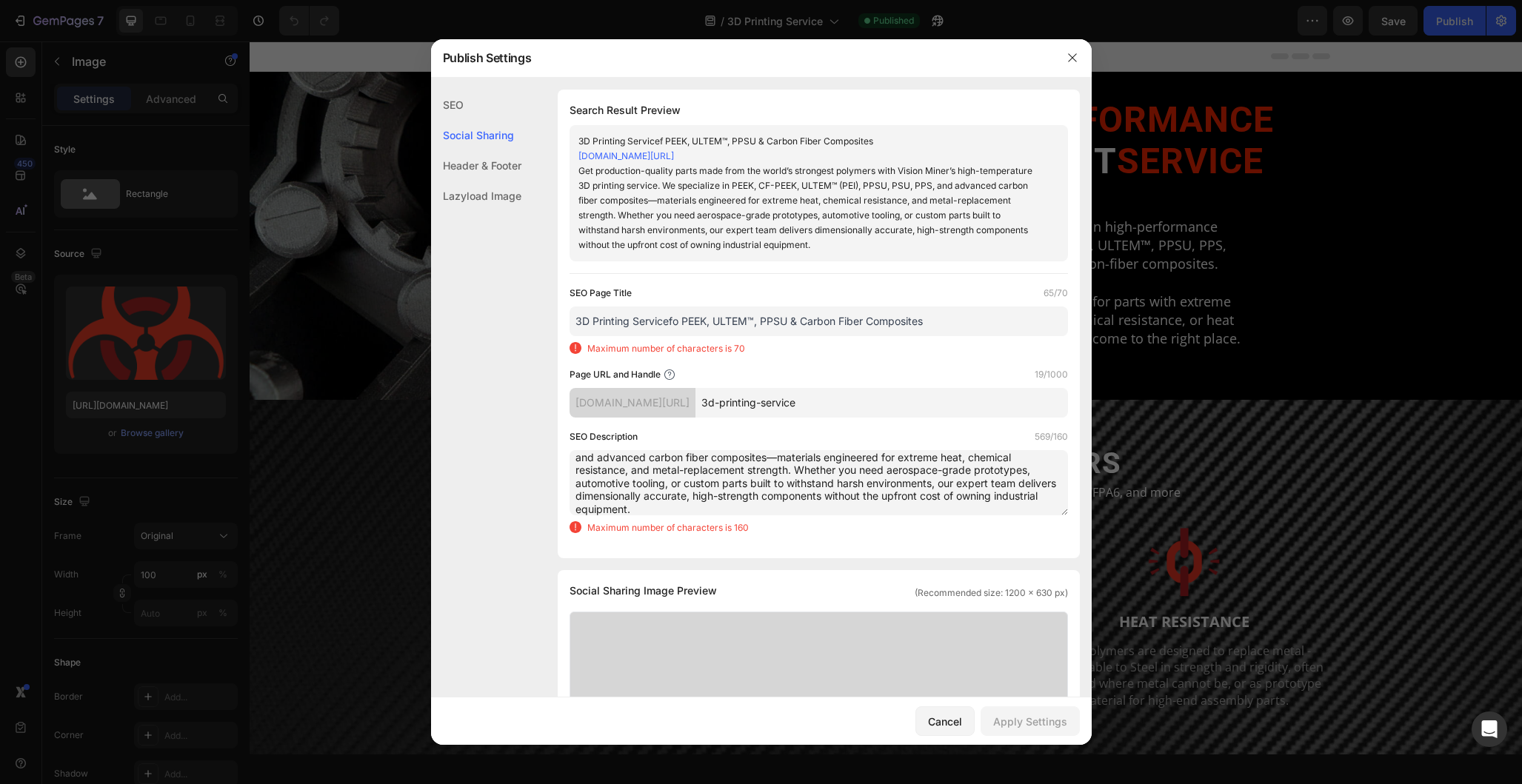
scroll to position [0, 0]
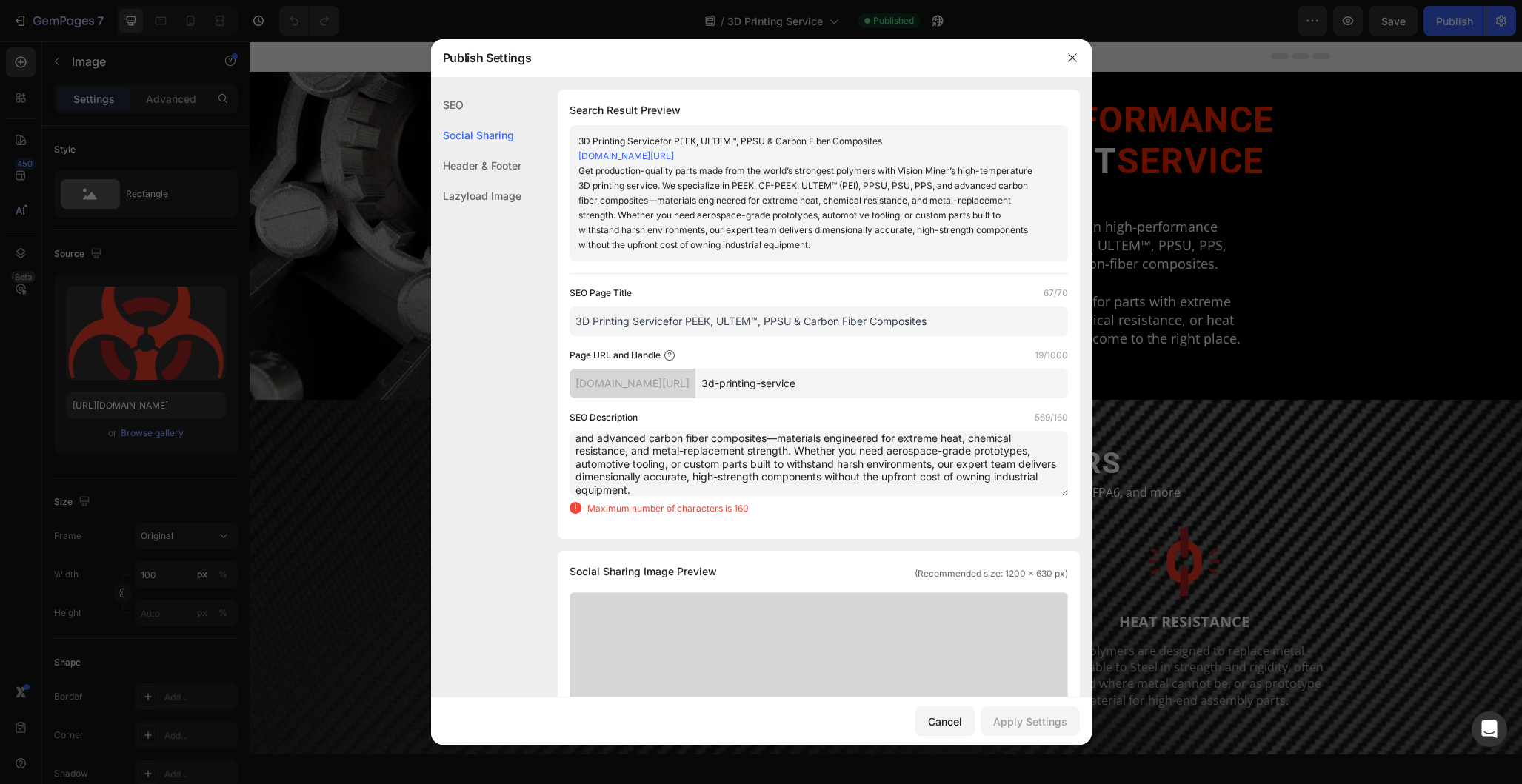
click at [668, 322] on input "3D Printing Servicefor PEEK, ULTEM™, PPSU & Carbon Fiber Composites" at bounding box center [819, 322] width 498 height 30
click at [755, 323] on input "3D Printing Service for PEEK, ULTEM™, PPSU & Carbon Fiber Composites" at bounding box center [819, 322] width 498 height 30
click at [761, 322] on input "3D Printing Service for PEEK, ULTEM™, PPSU & Carbon Fiber Composites" at bounding box center [819, 322] width 498 height 30
click at [779, 322] on input "3D Printing Service for PEEK, ULTEM™, PPSU & Carbon Fiber Composites" at bounding box center [819, 322] width 498 height 30
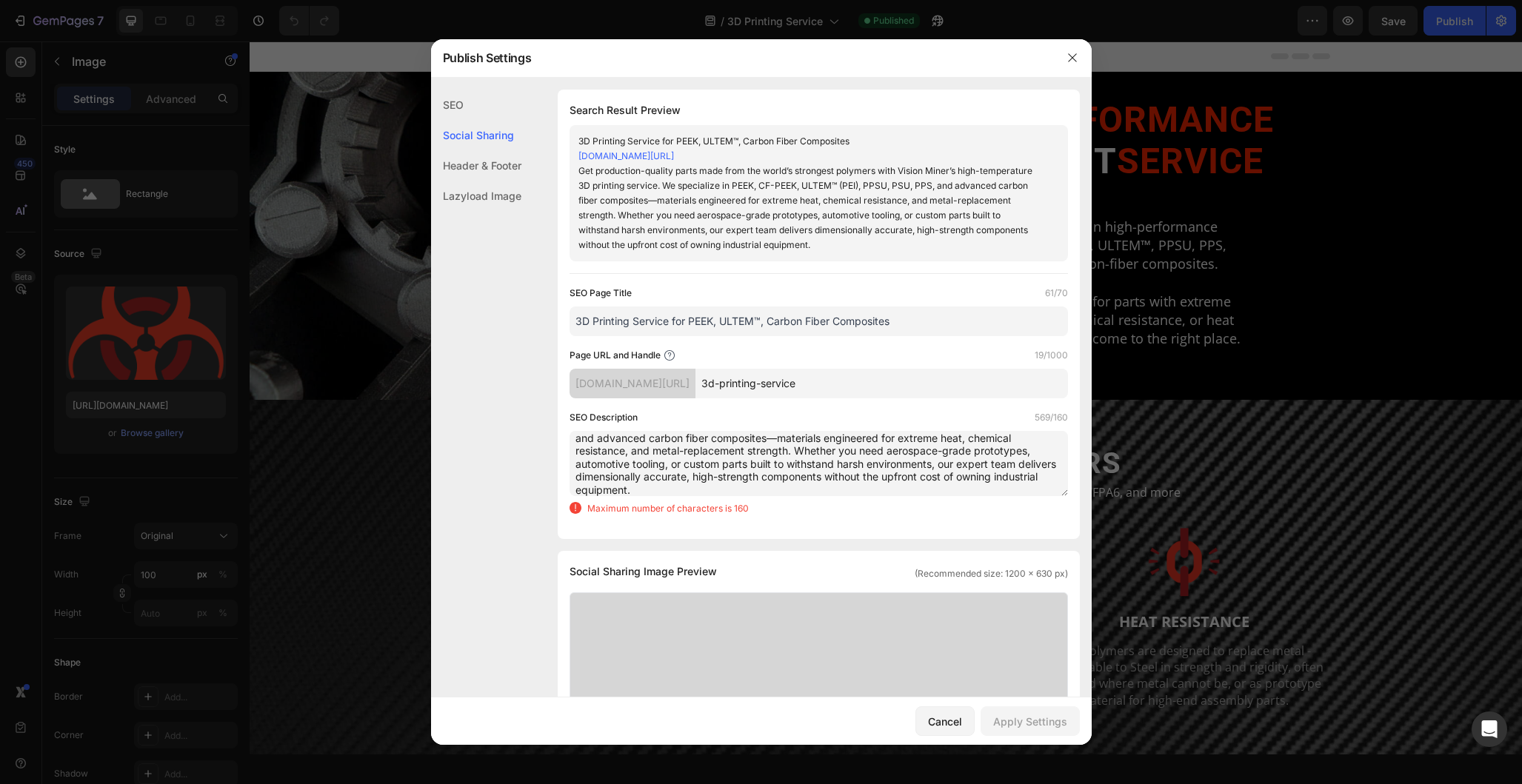
click at [908, 325] on input "3D Printing Service for PEEK, ULTEM™, Carbon Fiber Composites" at bounding box center [819, 322] width 498 height 30
type input "3D Printing Service for PEEK, ULTEM™, Carbon Fiber Composites & more"
drag, startPoint x: 893, startPoint y: 379, endPoint x: 732, endPoint y: 366, distance: 161.5
click at [732, 366] on div "Page URL and Handle 19/1000 vision-miner.myshopify.com/pages/ 3d-printing-servi…" at bounding box center [819, 373] width 498 height 50
type input "printservice"
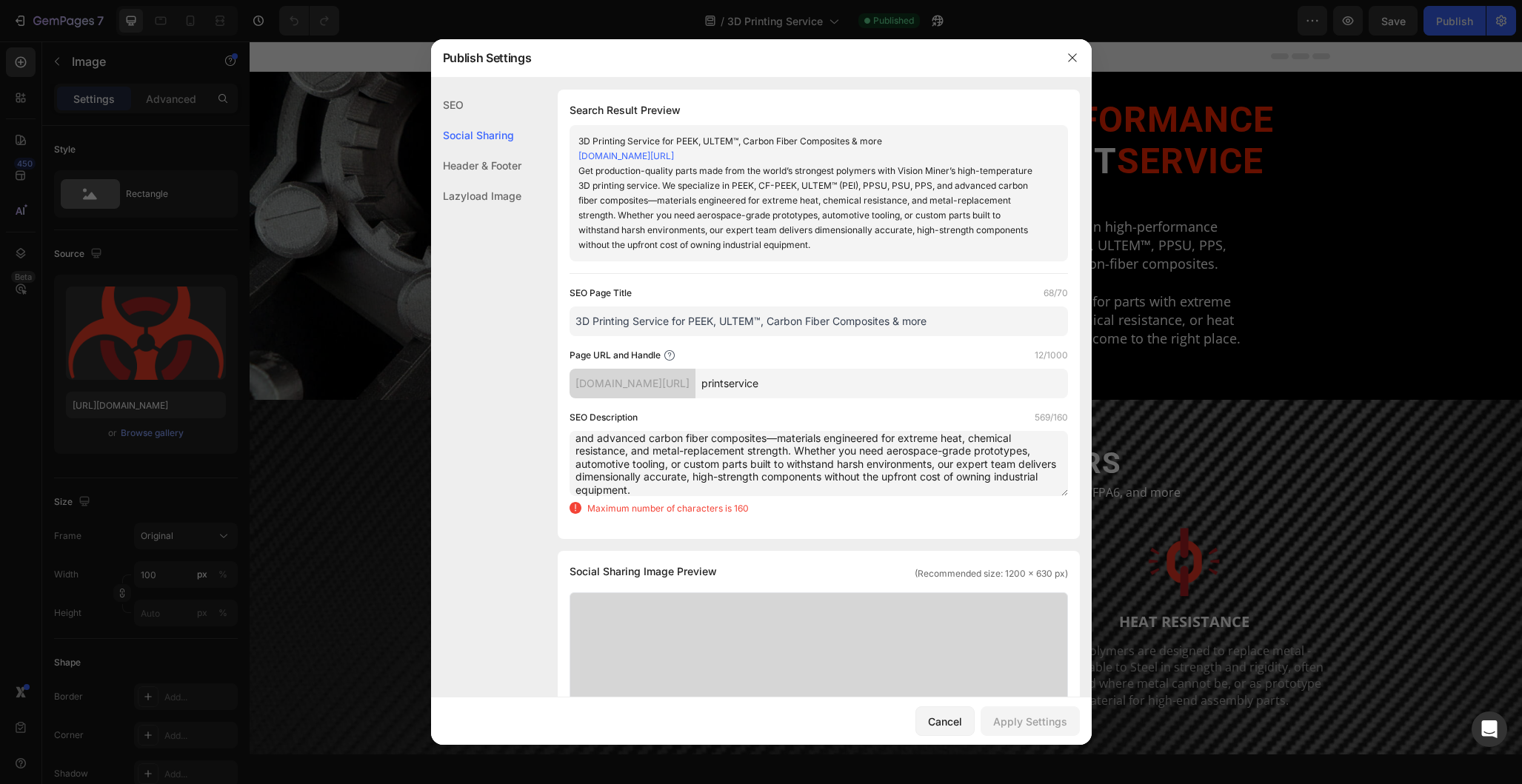
click at [777, 465] on textarea "Get production-quality parts made from the world’s strongest polymers with Visi…" at bounding box center [819, 463] width 498 height 65
click at [783, 464] on textarea "Get production-quality parts made from the world’s strongest polymers with Visi…" at bounding box center [819, 463] width 498 height 65
paste textarea "High-performance 3D printing service in PEEK, ULTEM™, PPSU & composites. Strong…"
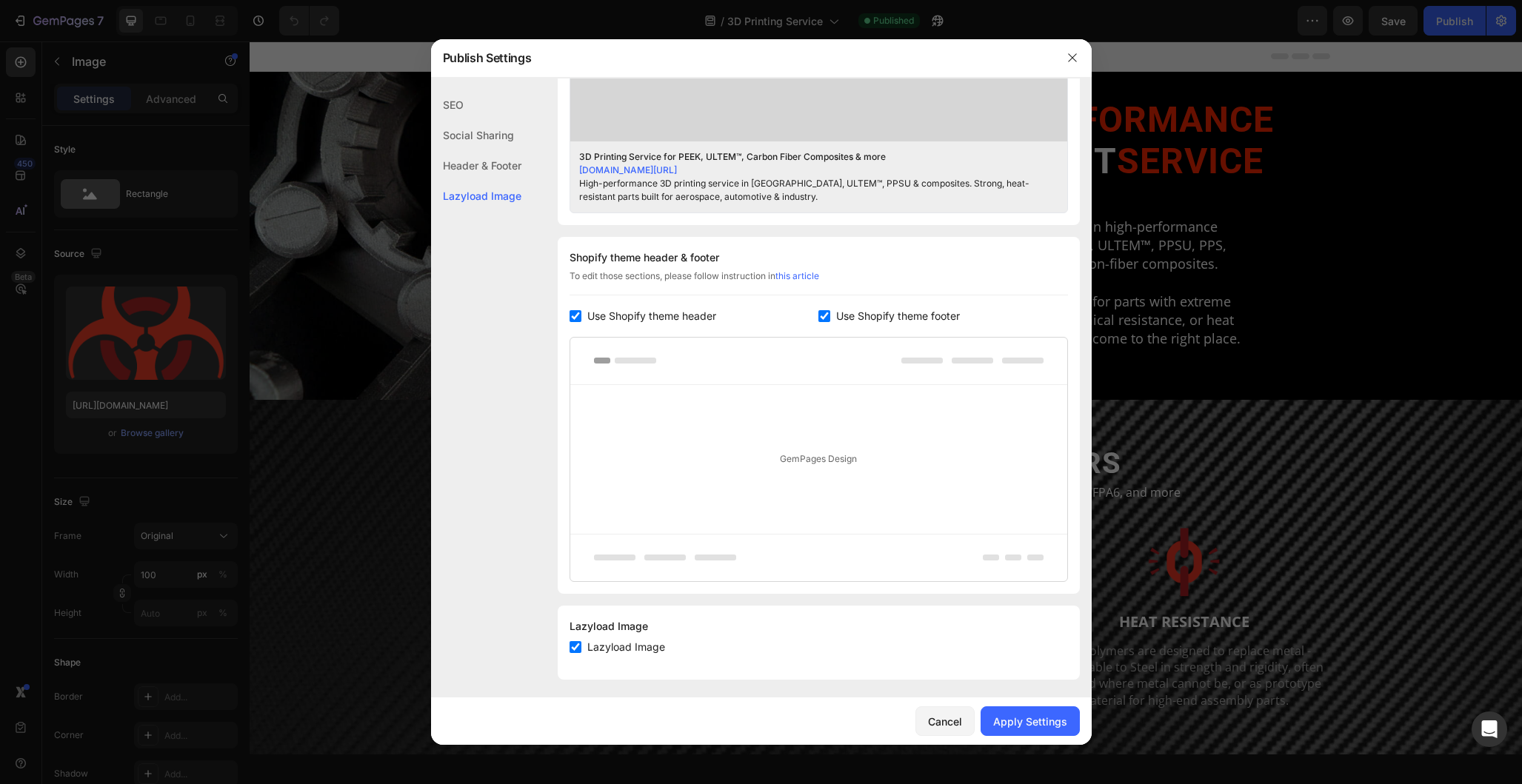
scroll to position [607, 0]
type textarea "High-performance 3D printing service in PEEK, ULTEM™, PPSU & composites. Strong…"
click at [1012, 720] on div "Apply Settings" at bounding box center [1030, 721] width 74 height 16
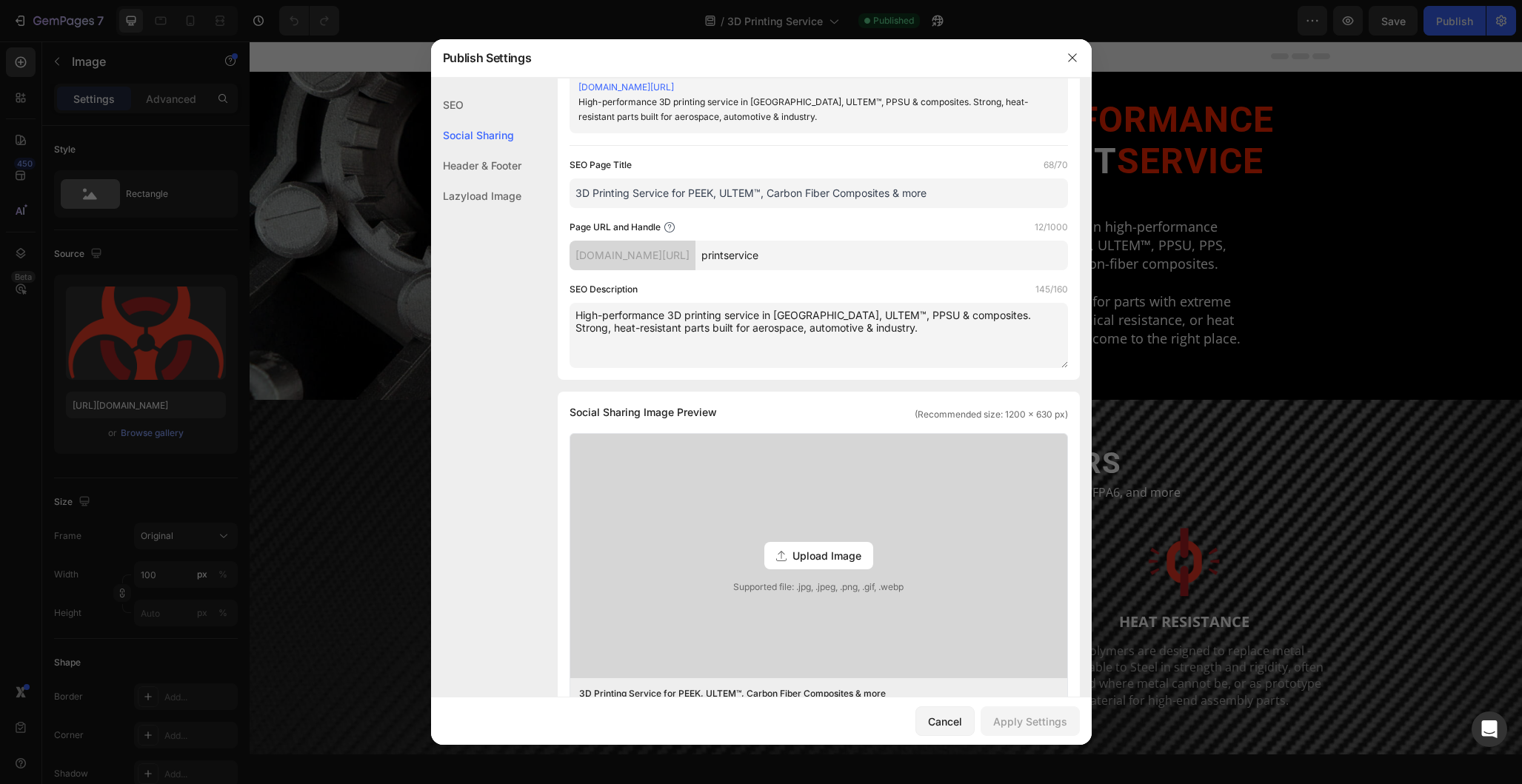
scroll to position [0, 0]
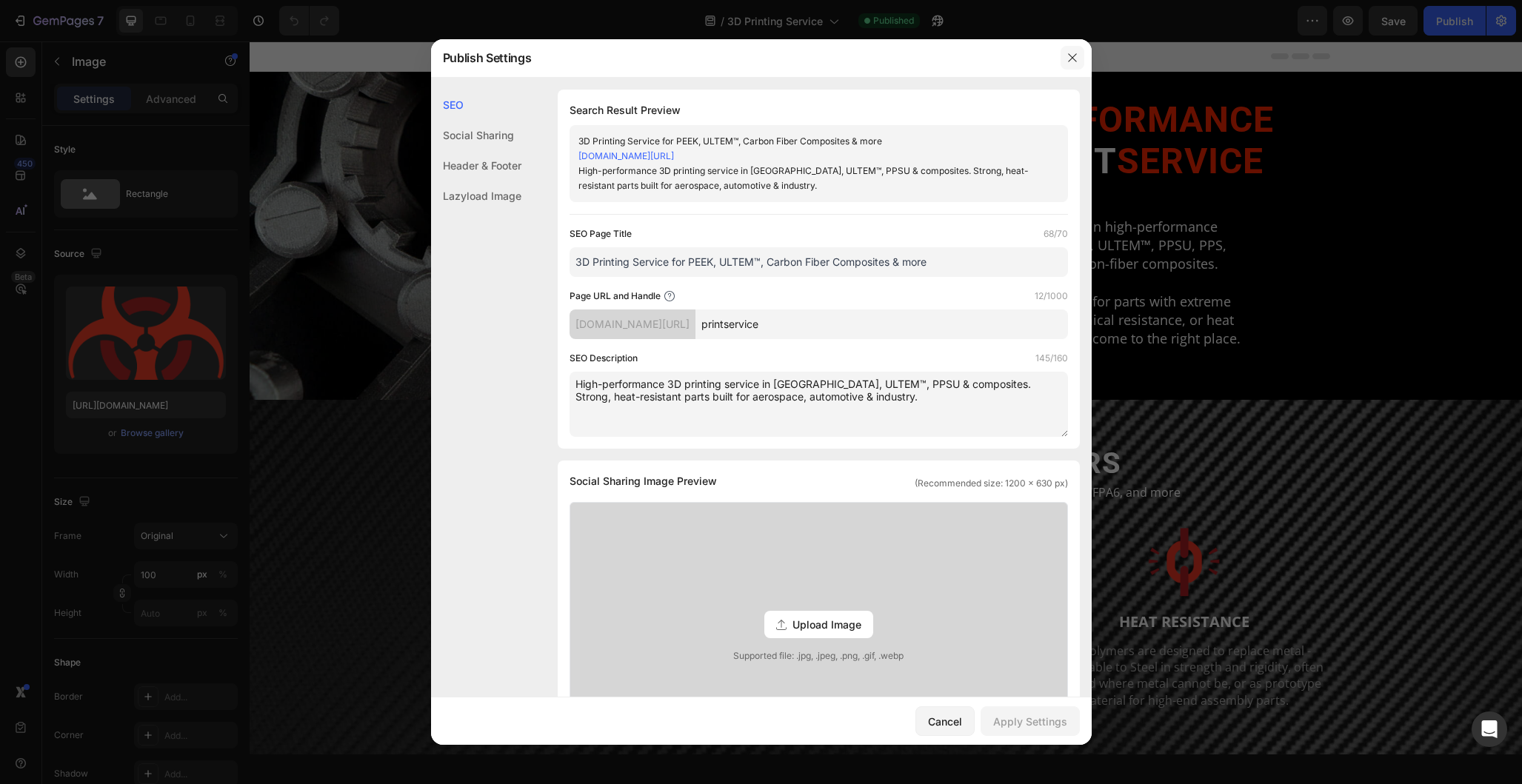
click at [1075, 55] on icon "button" at bounding box center [1072, 58] width 12 height 12
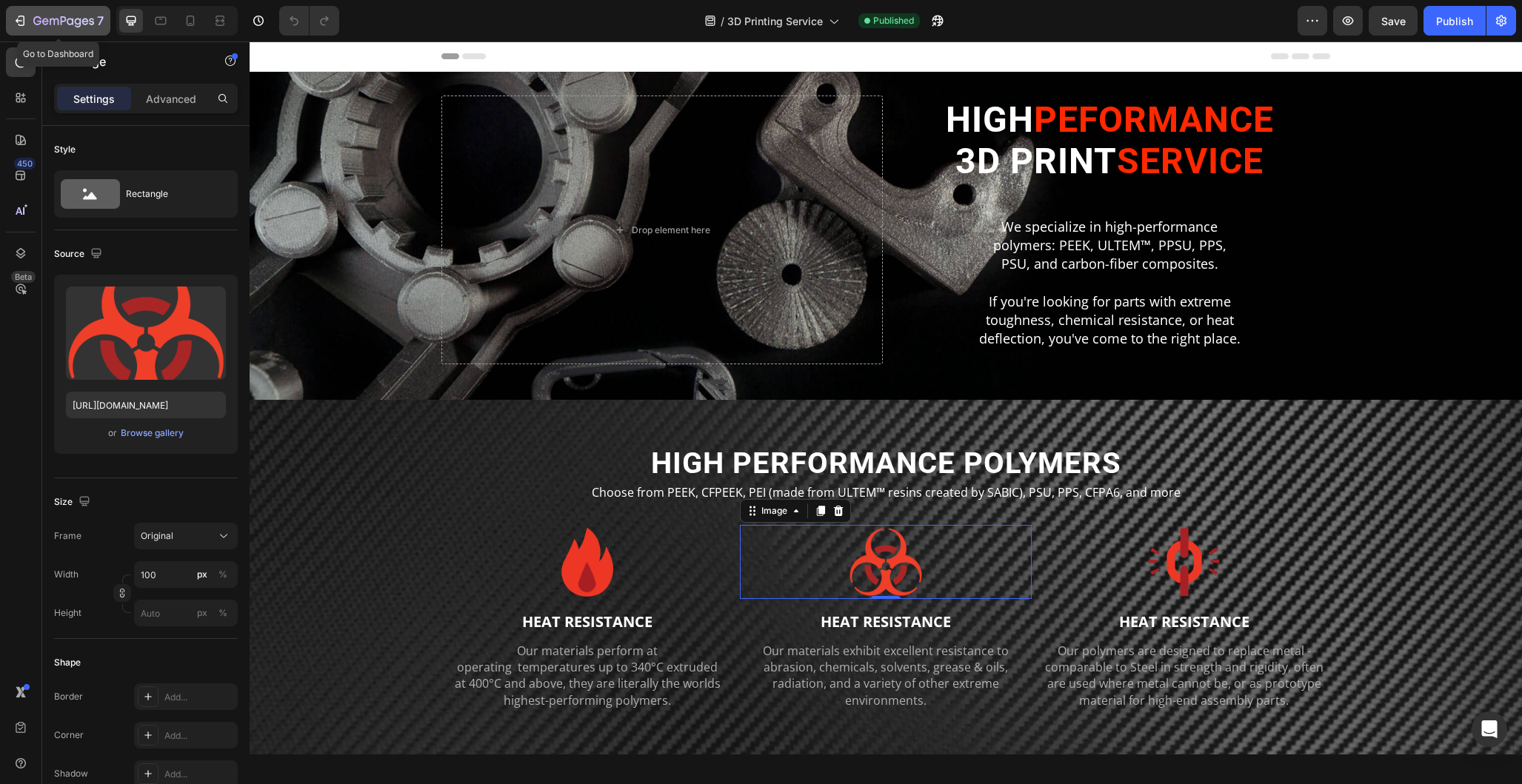
click at [56, 28] on icon "button" at bounding box center [64, 22] width 61 height 13
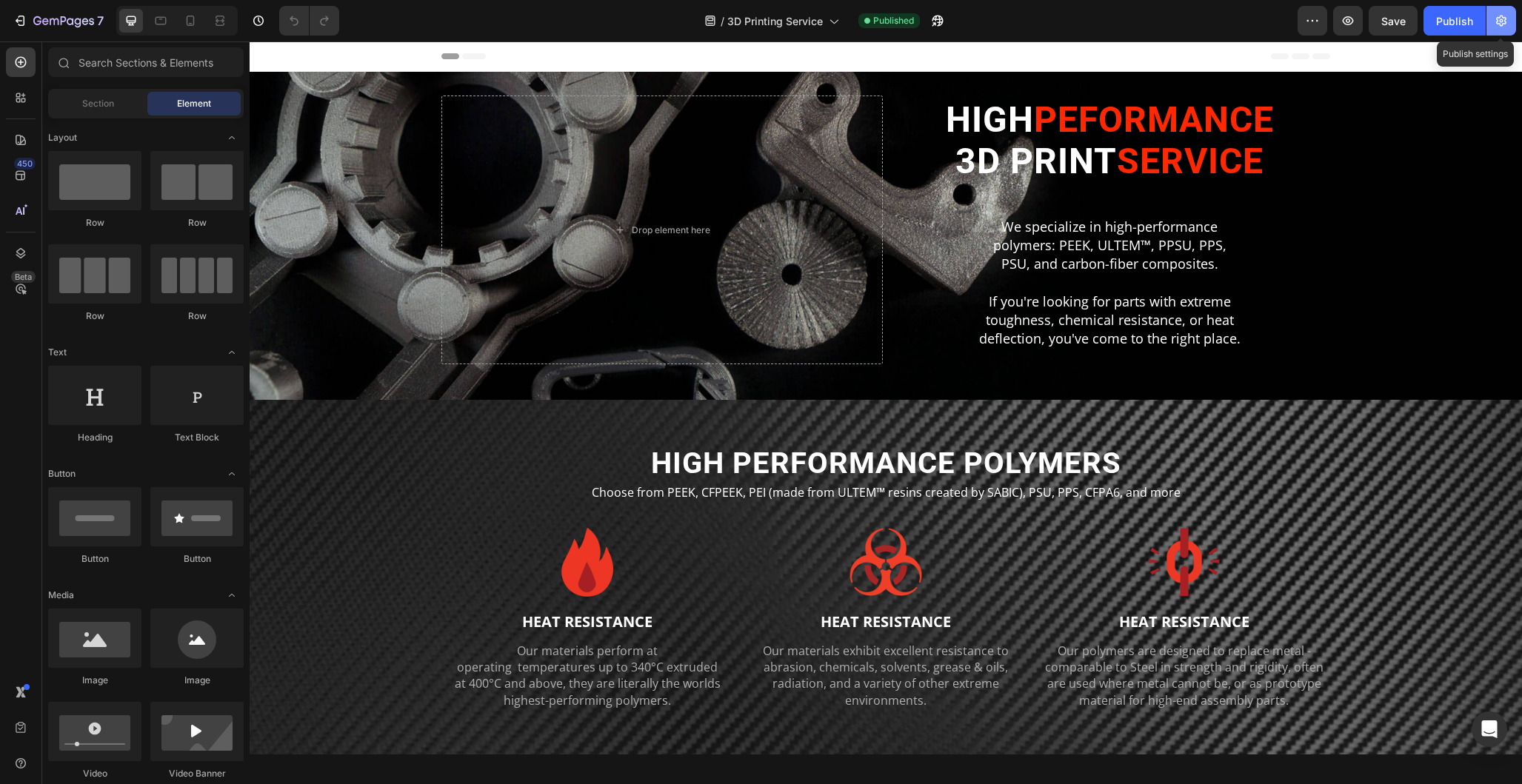
click at [1498, 25] on icon "button" at bounding box center [1501, 21] width 15 height 15
